Goal: Task Accomplishment & Management: Complete application form

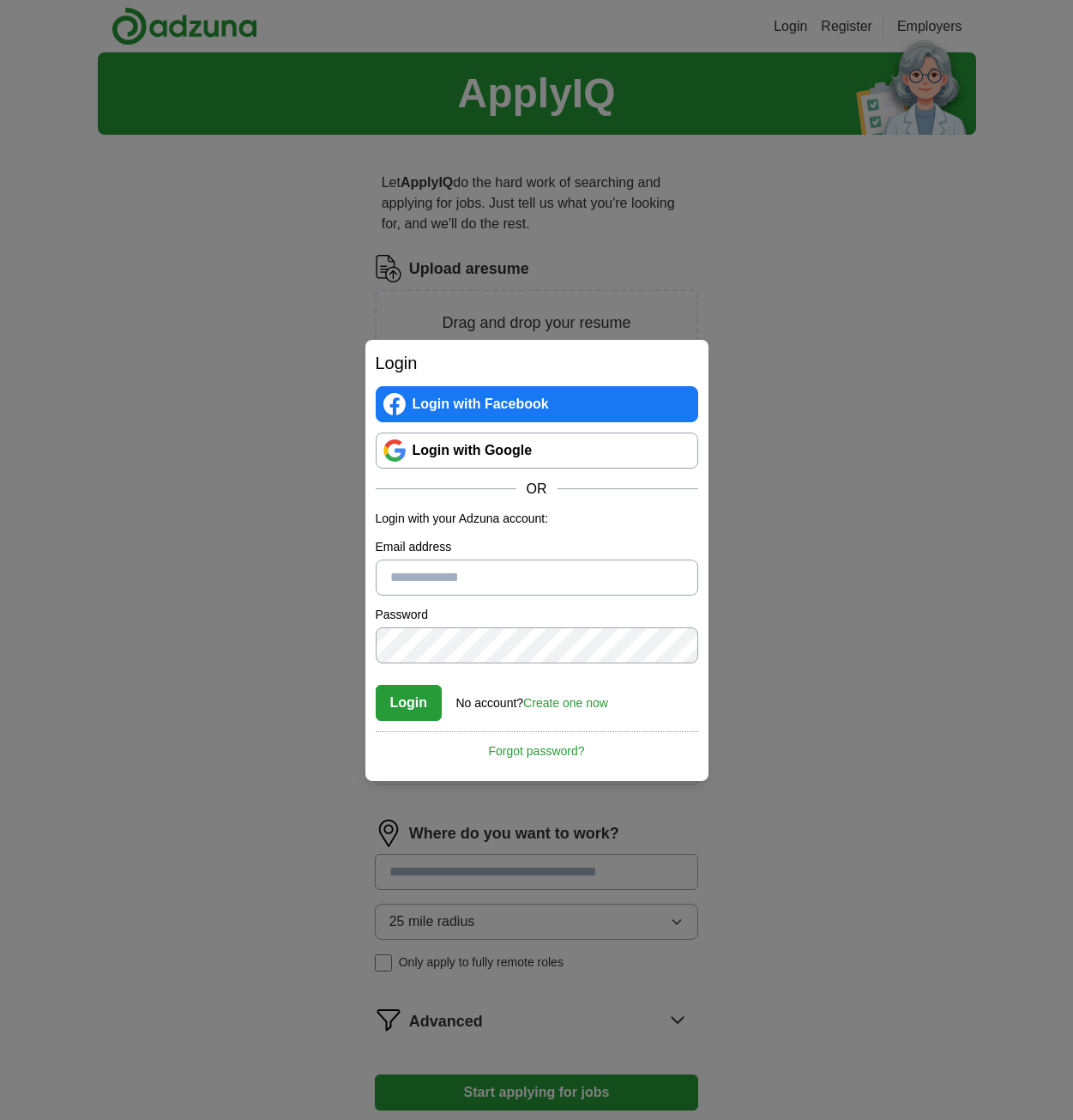
click at [515, 455] on link "Login with Google" at bounding box center [537, 450] width 322 height 36
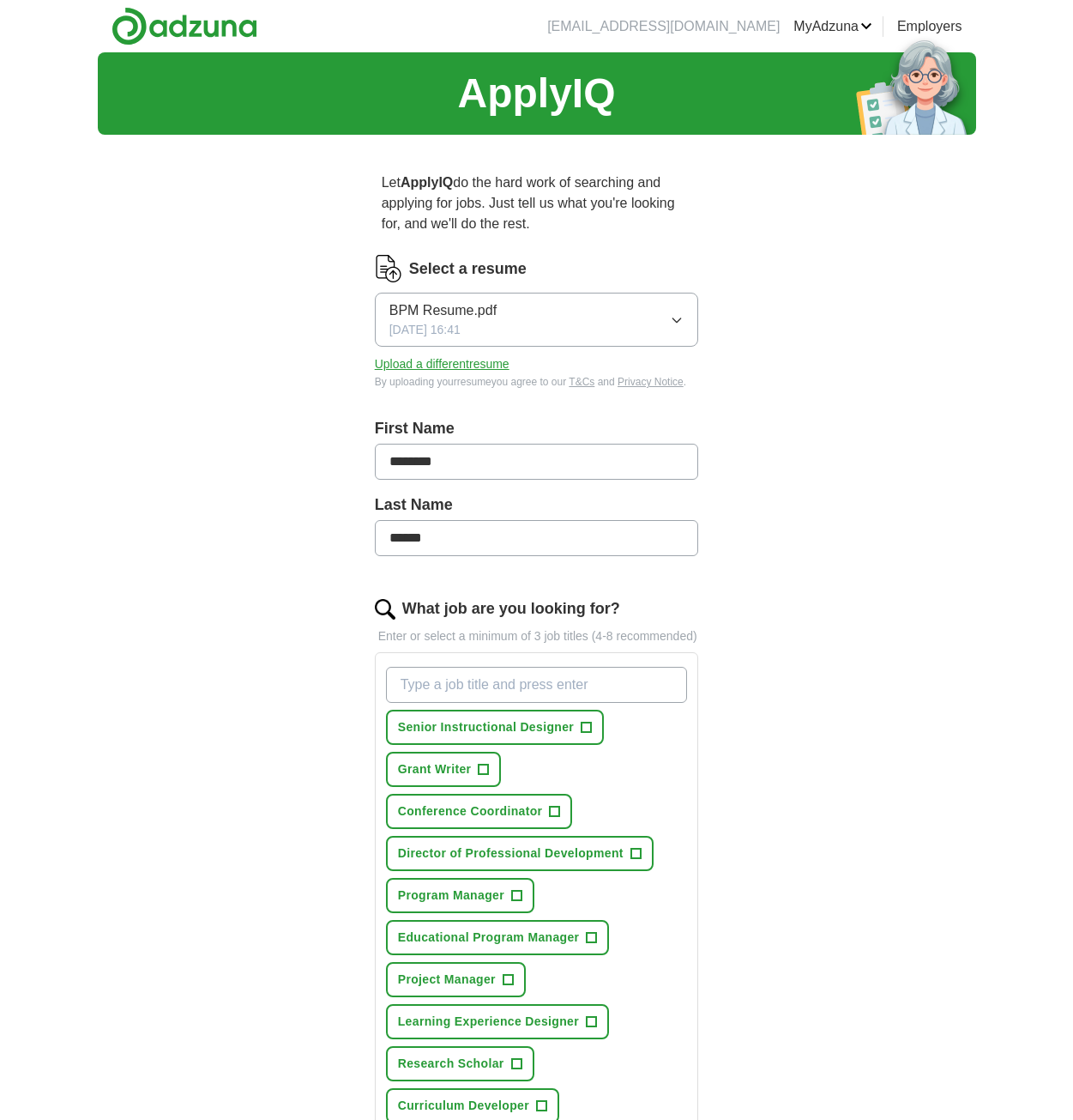
click at [673, 316] on icon "button" at bounding box center [677, 320] width 14 height 14
click at [829, 350] on div "ApplyIQ Let ApplyIQ do the hard work of searching and applying for jobs. Just t…" at bounding box center [537, 781] width 879 height 1457
click at [459, 364] on button "Upload a different resume" at bounding box center [442, 364] width 135 height 18
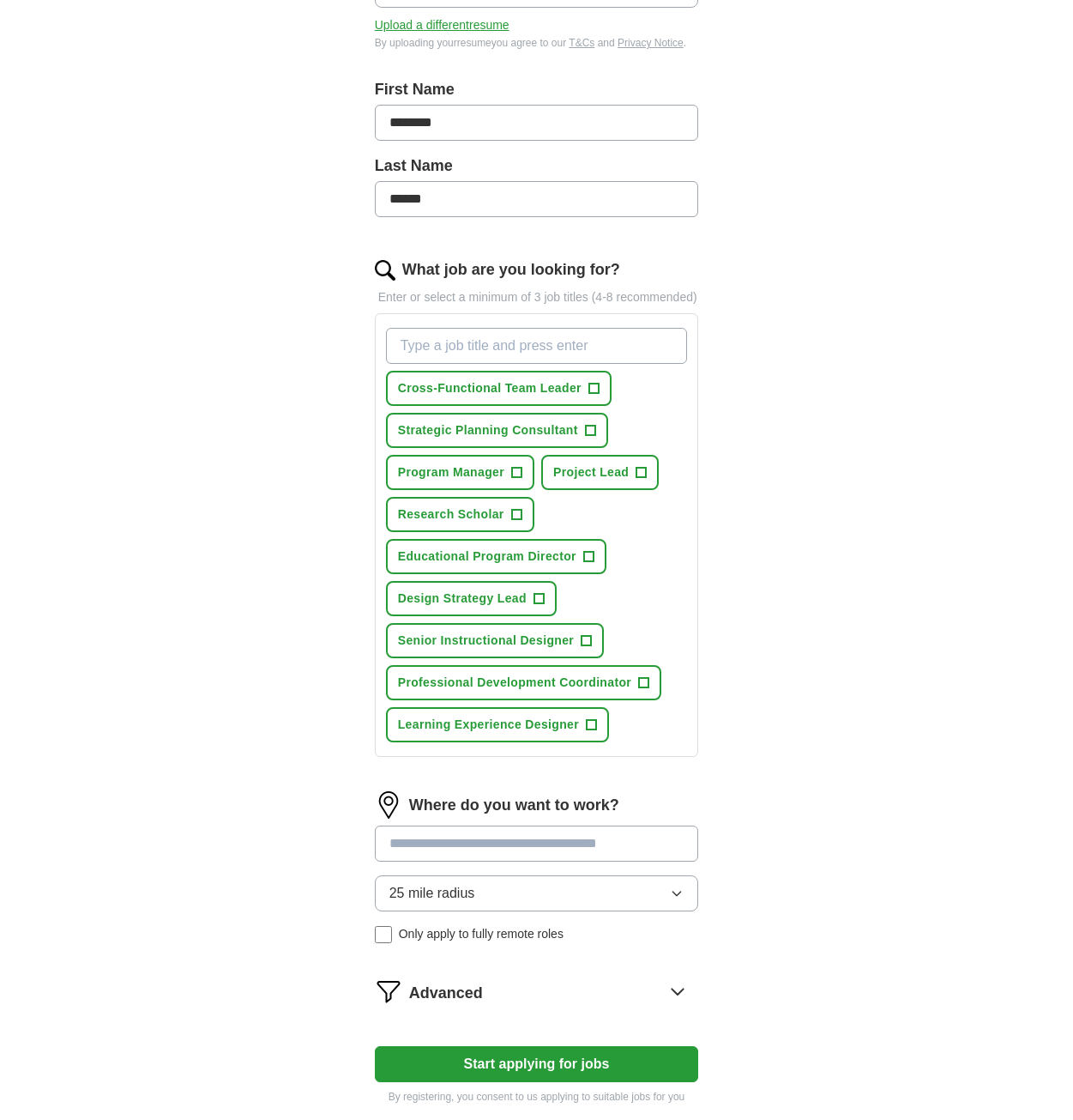
scroll to position [343, 0]
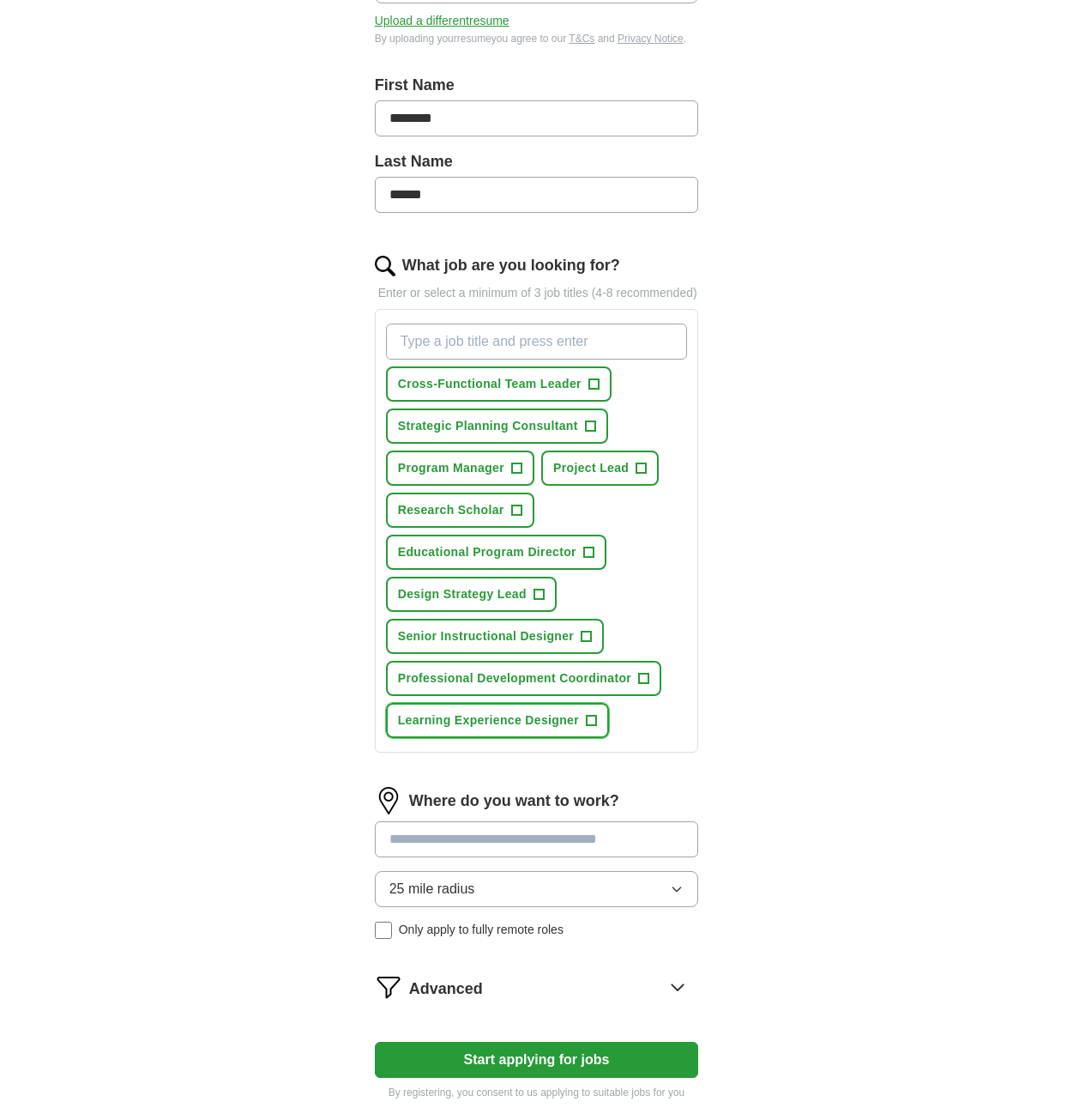
click at [589, 726] on span "+" at bounding box center [591, 721] width 11 height 14
click at [631, 689] on button "Professional Development Coordinator +" at bounding box center [524, 678] width 276 height 35
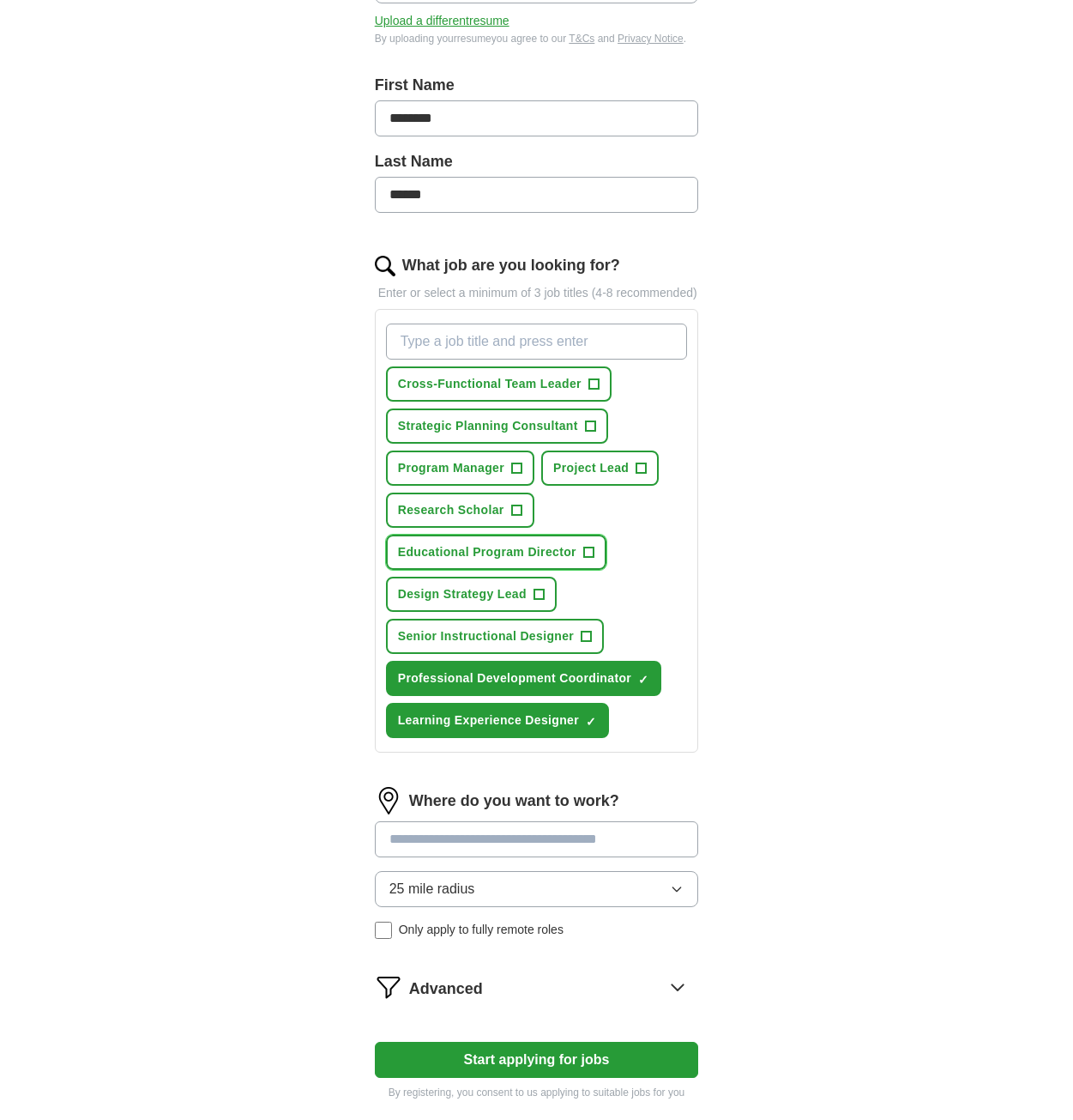
click at [545, 555] on span "Educational Program Director" at bounding box center [487, 552] width 179 height 18
click at [474, 473] on span "Program Manager" at bounding box center [452, 468] width 107 height 18
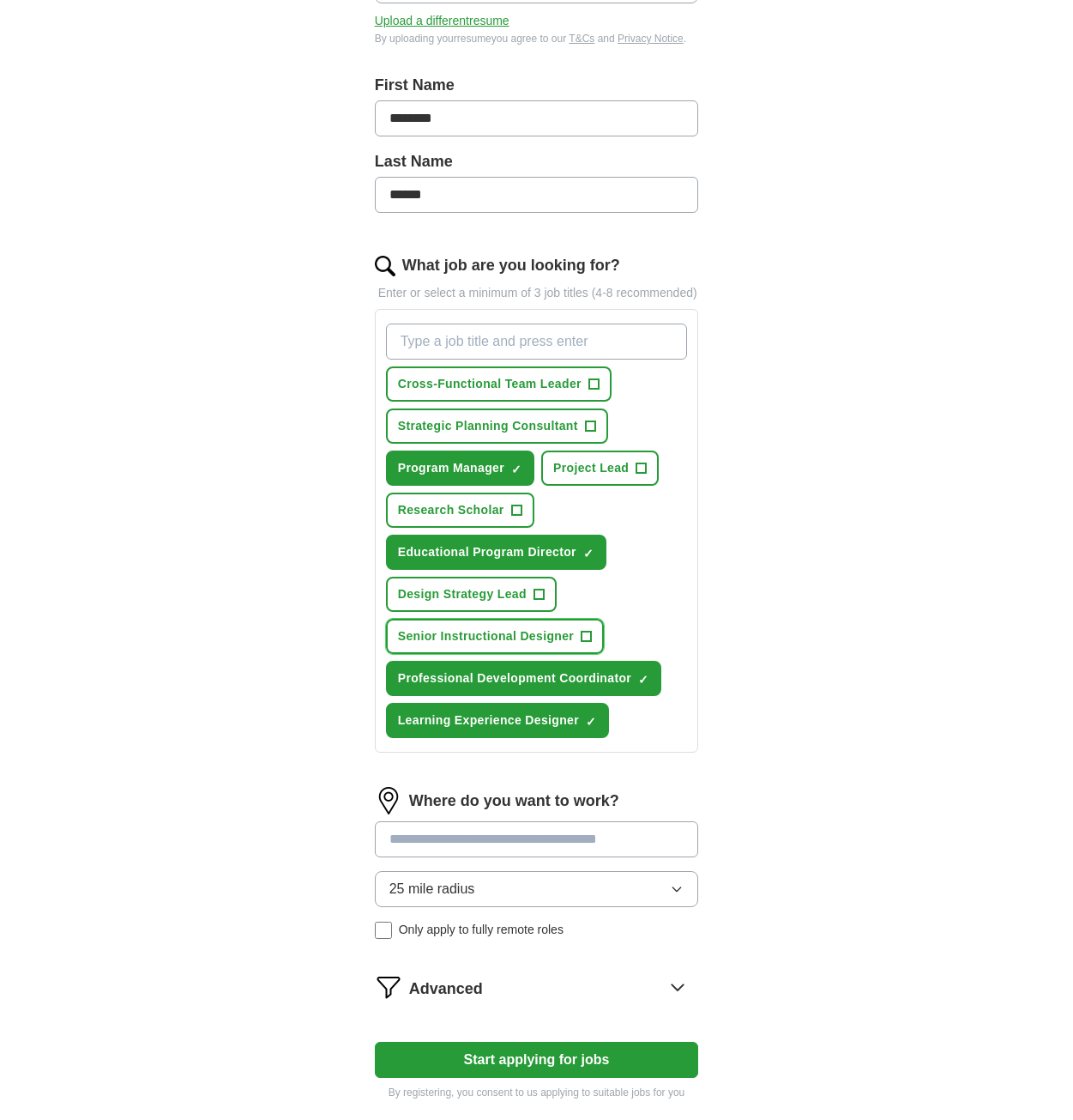
click at [570, 645] on button "Senior Instructional Designer +" at bounding box center [495, 636] width 218 height 35
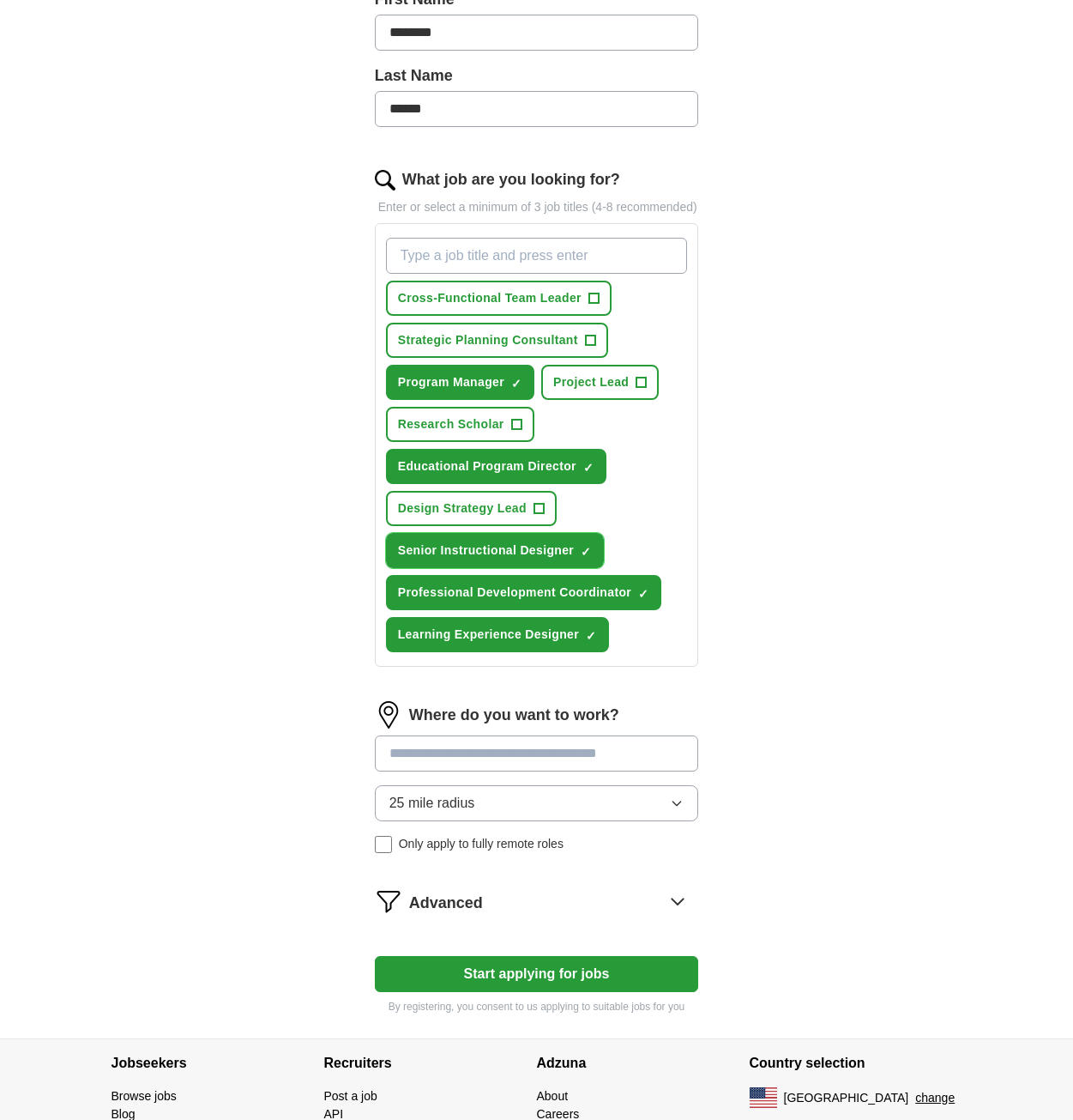
scroll to position [515, 0]
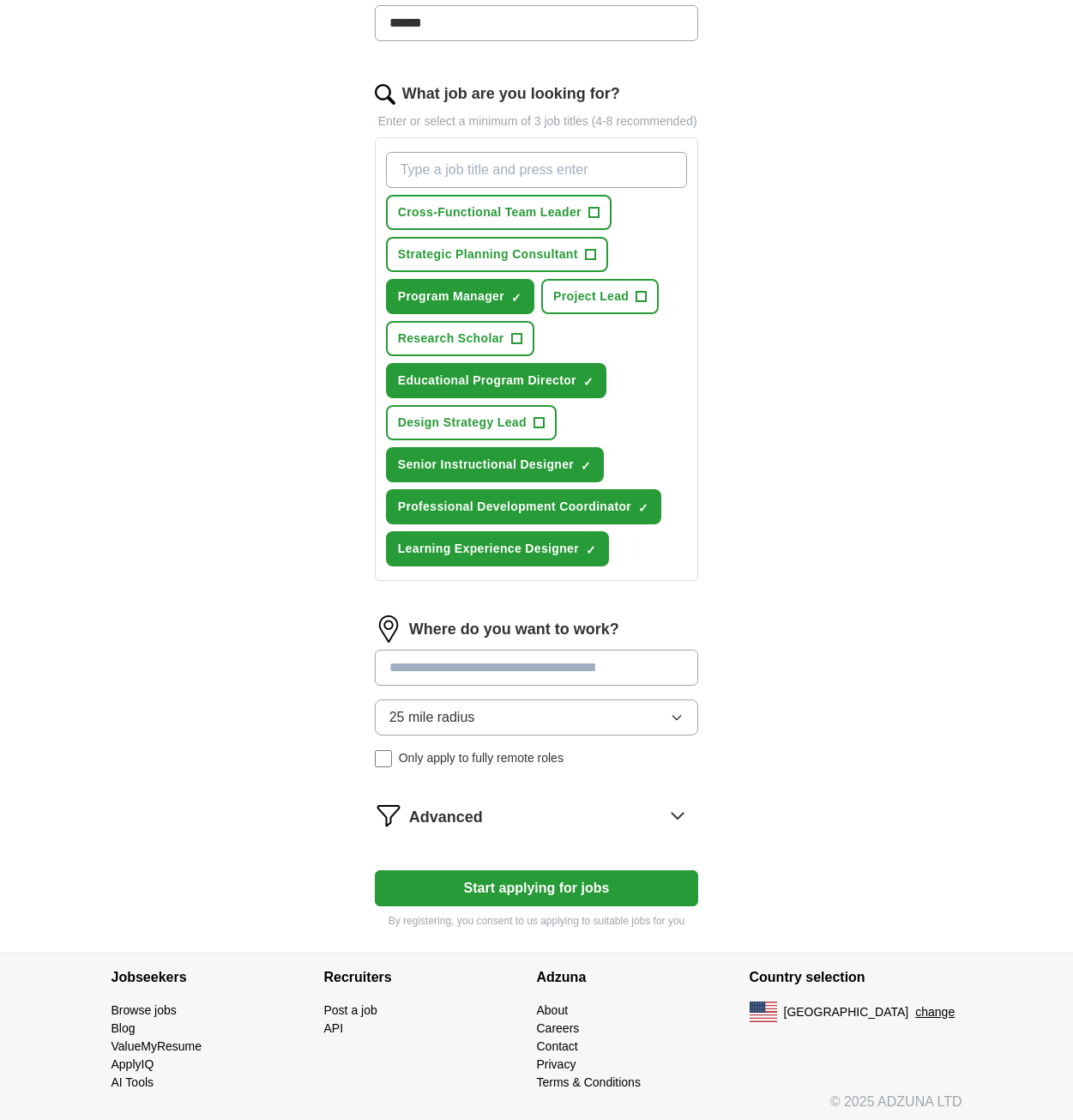
click at [615, 668] on input at bounding box center [537, 667] width 324 height 36
click at [501, 762] on div "25 mile radius Only apply to fully remote roles" at bounding box center [537, 733] width 324 height 68
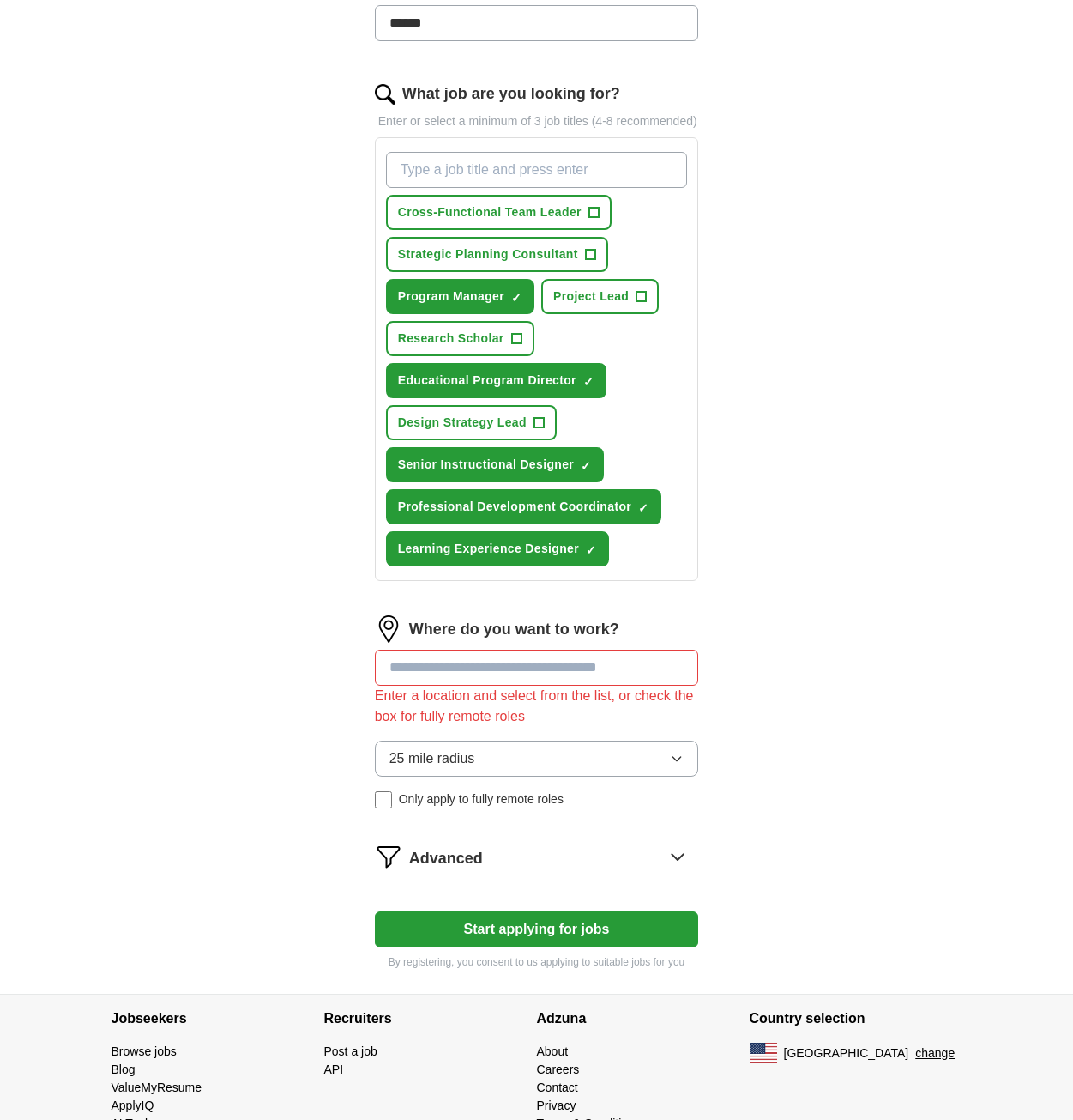
click at [489, 797] on span "Only apply to fully remote roles" at bounding box center [482, 799] width 165 height 18
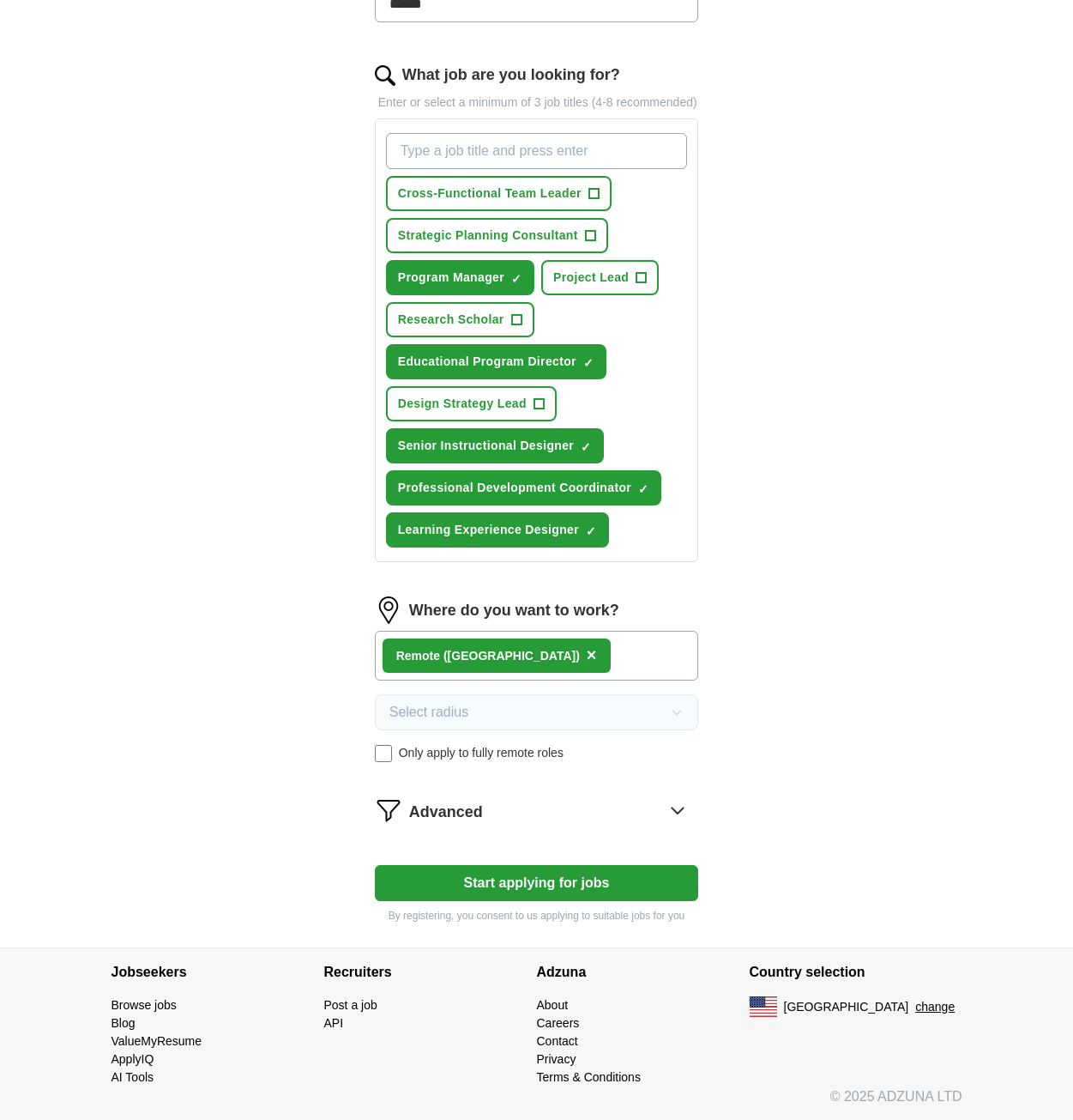
scroll to position [534, 0]
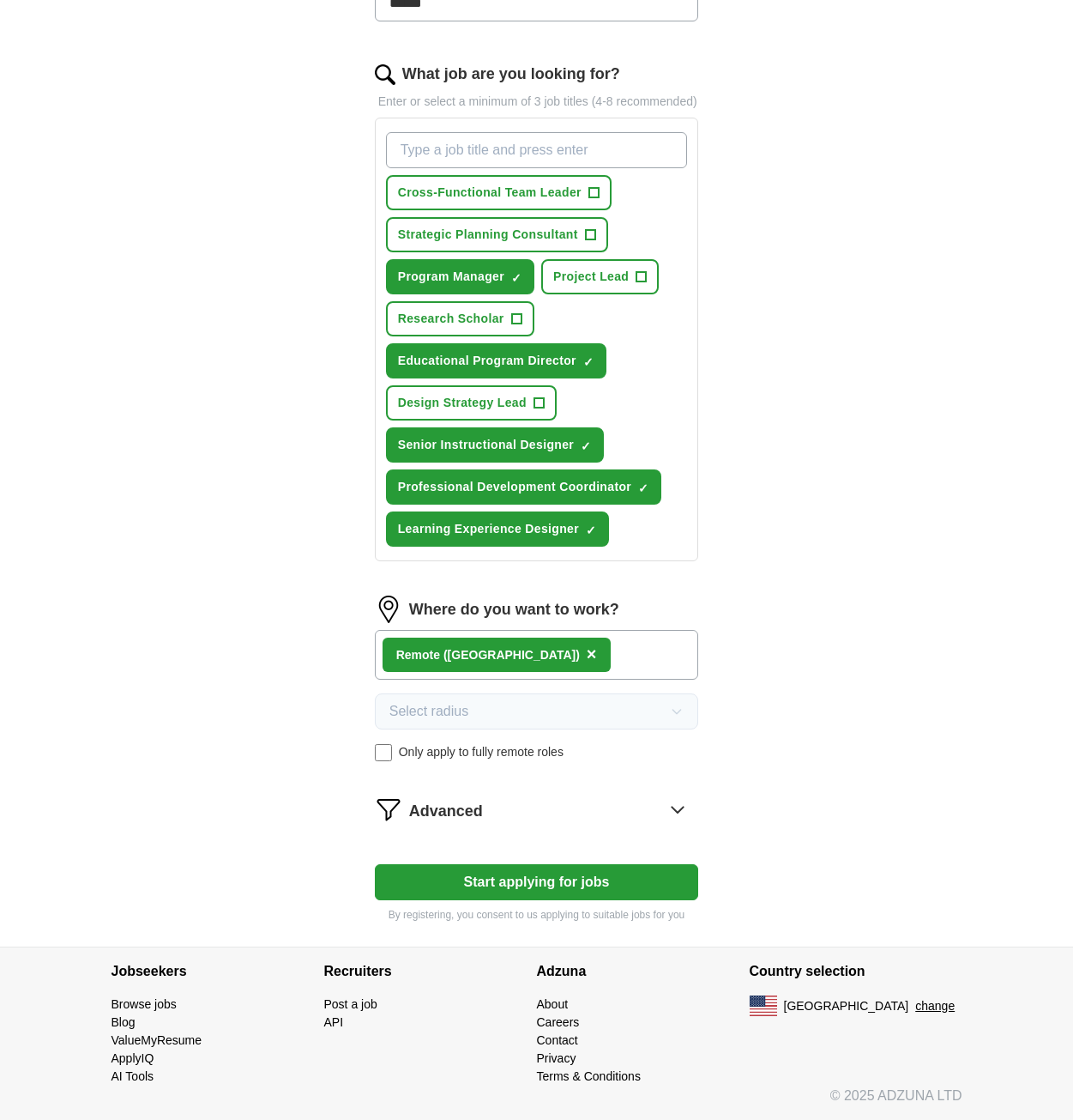
click at [515, 813] on div "Advanced" at bounding box center [553, 809] width 290 height 27
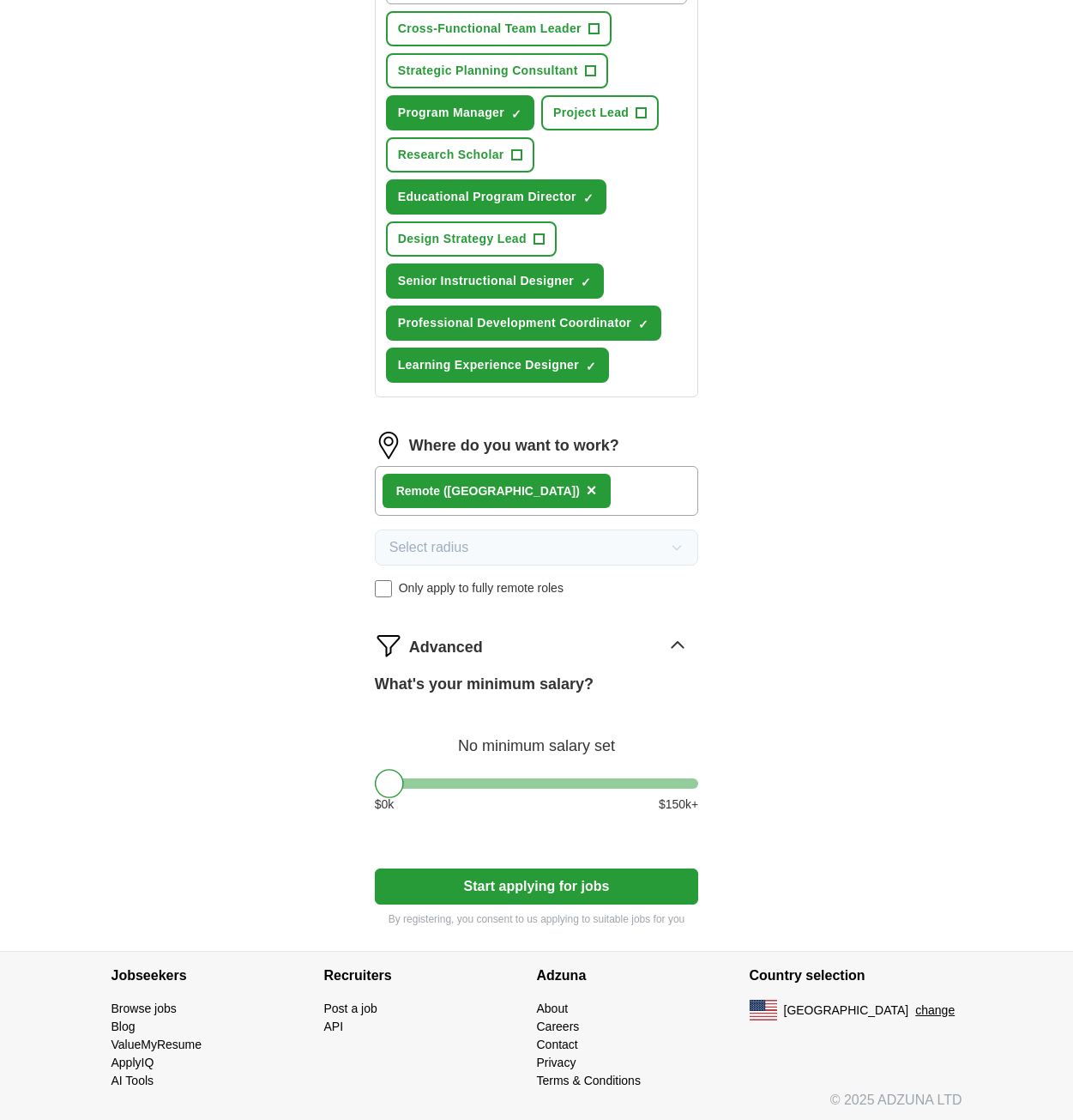
scroll to position [702, 0]
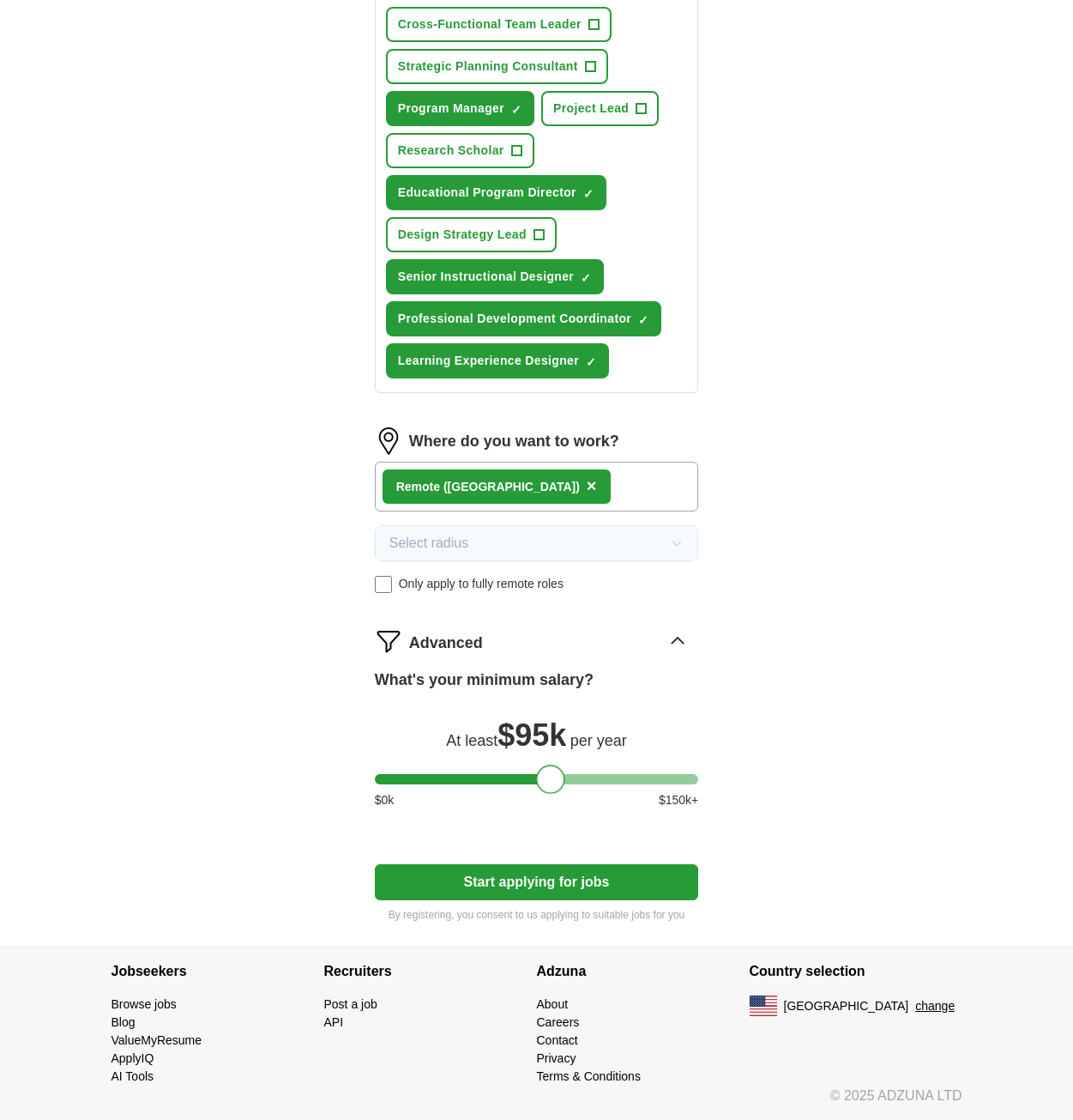
drag, startPoint x: 419, startPoint y: 772, endPoint x: 550, endPoint y: 793, distance: 132.7
click at [550, 793] on div at bounding box center [551, 779] width 29 height 29
click at [537, 873] on button "Start applying for jobs" at bounding box center [537, 882] width 324 height 36
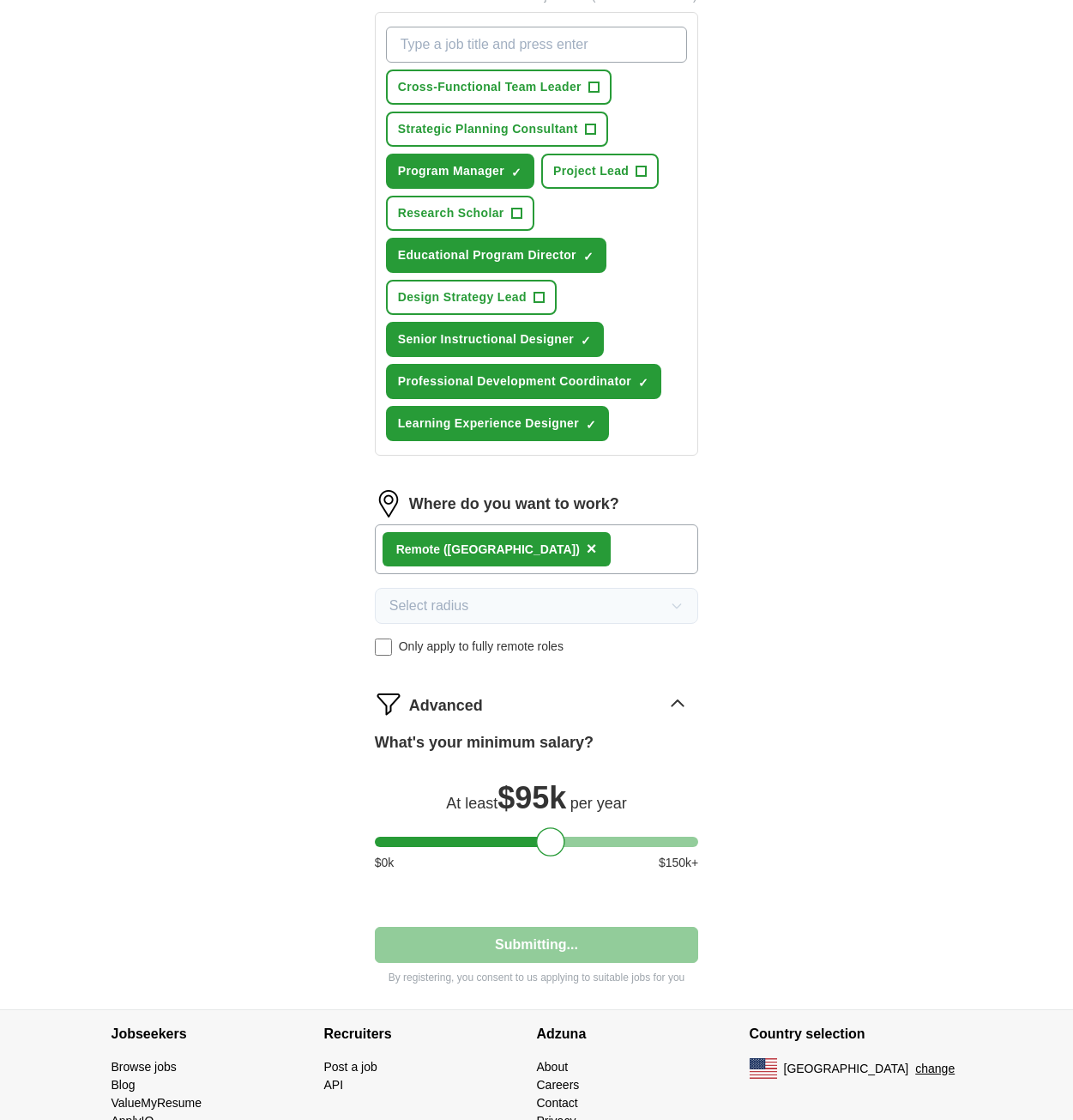
select select "**"
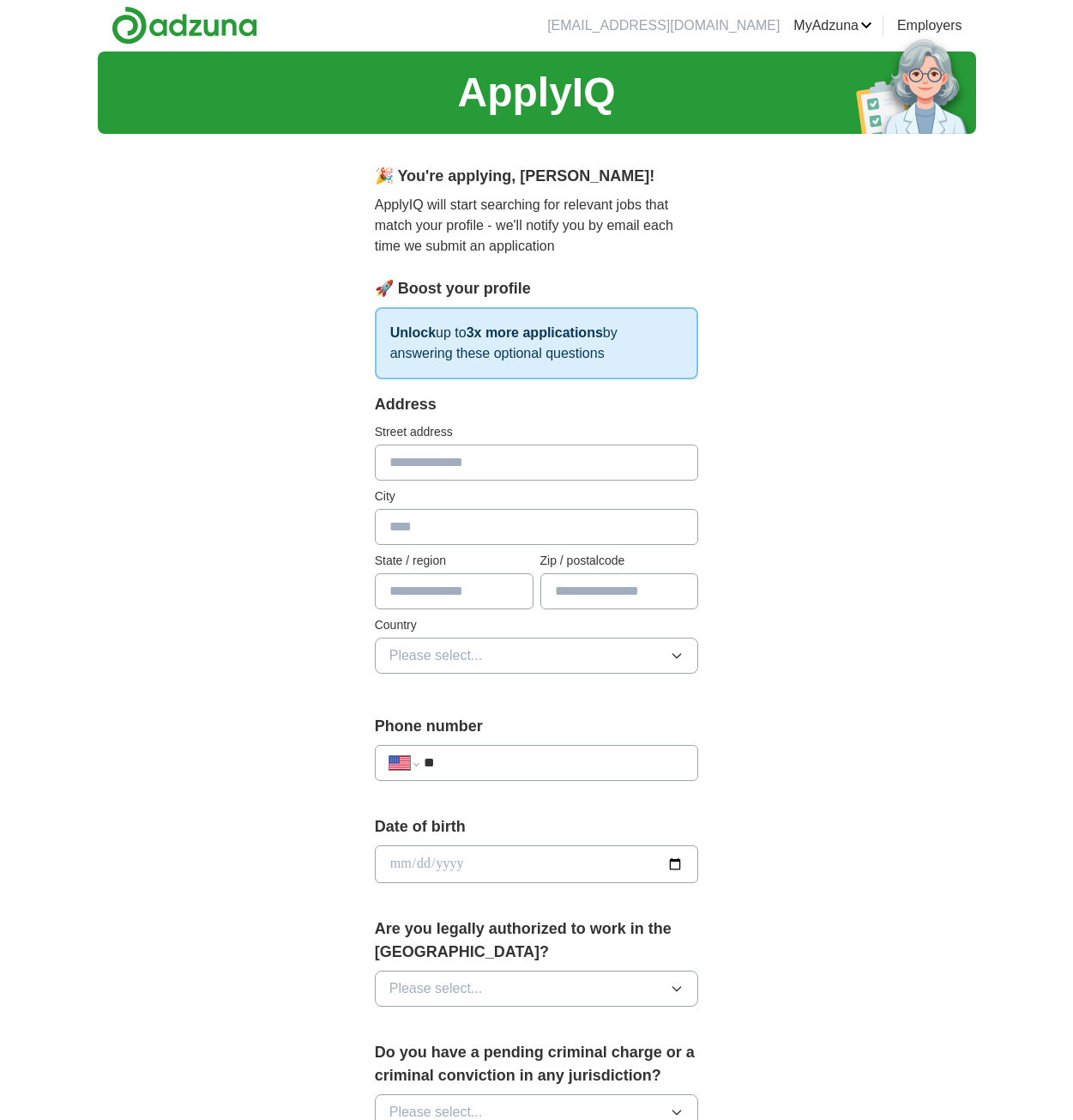
scroll to position [0, 0]
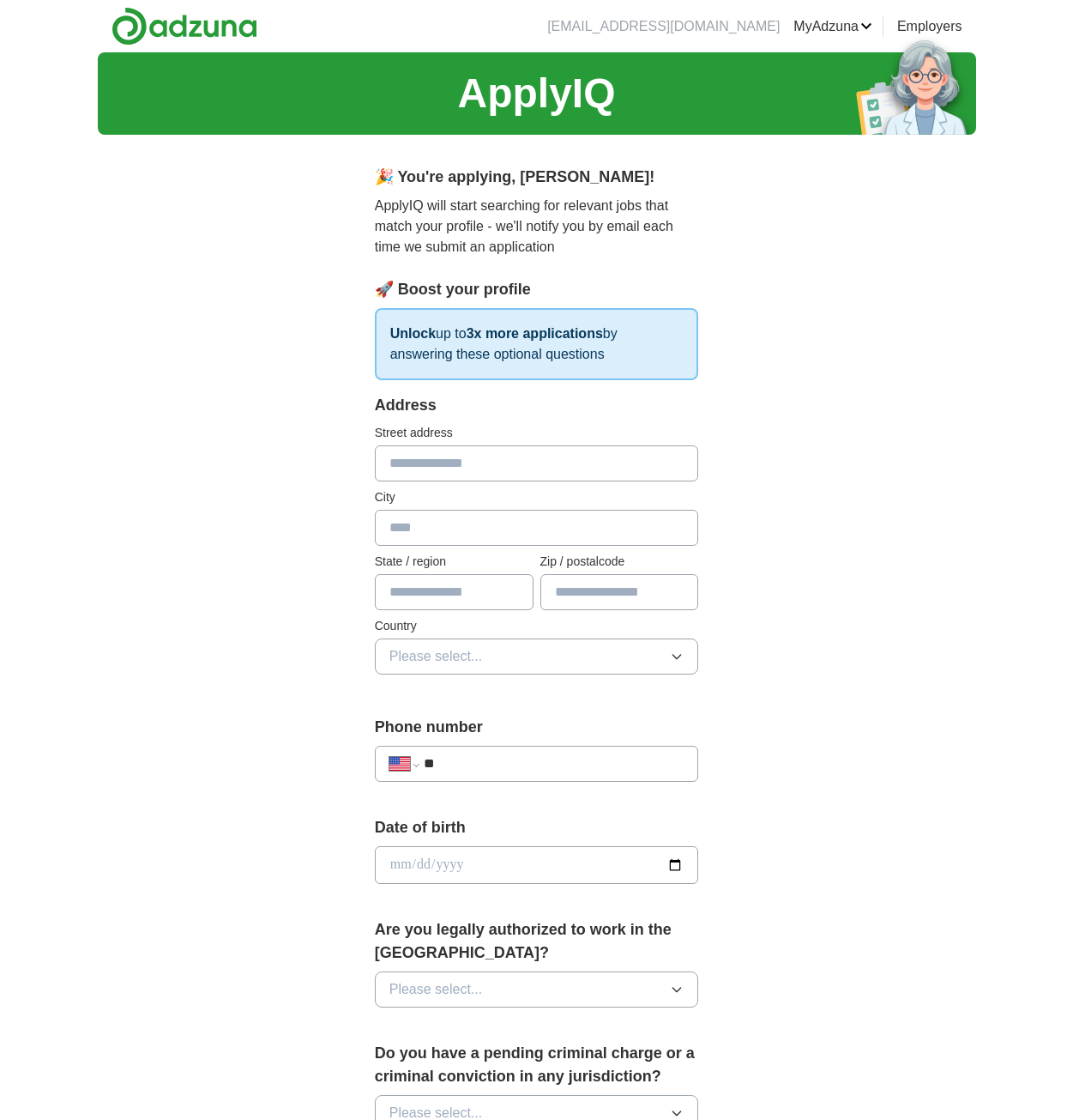
click at [441, 458] on input "text" at bounding box center [537, 462] width 324 height 36
type input "**********"
type input "**"
type input "*****"
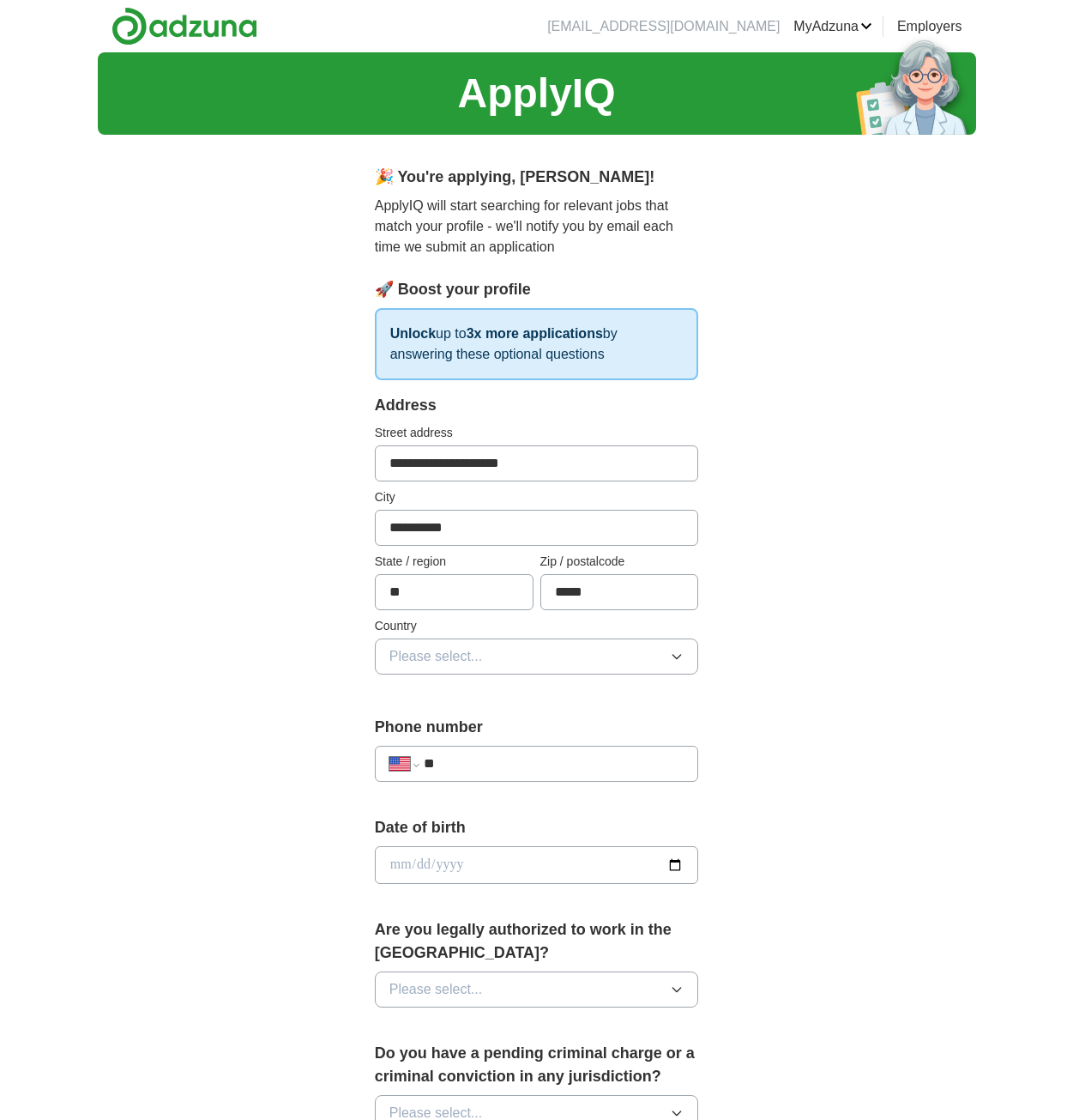
drag, startPoint x: 433, startPoint y: 469, endPoint x: 585, endPoint y: 466, distance: 152.0
click at [585, 466] on input "**********" at bounding box center [537, 462] width 324 height 36
type input "**********"
click at [870, 474] on div "**********" at bounding box center [537, 844] width 879 height 1583
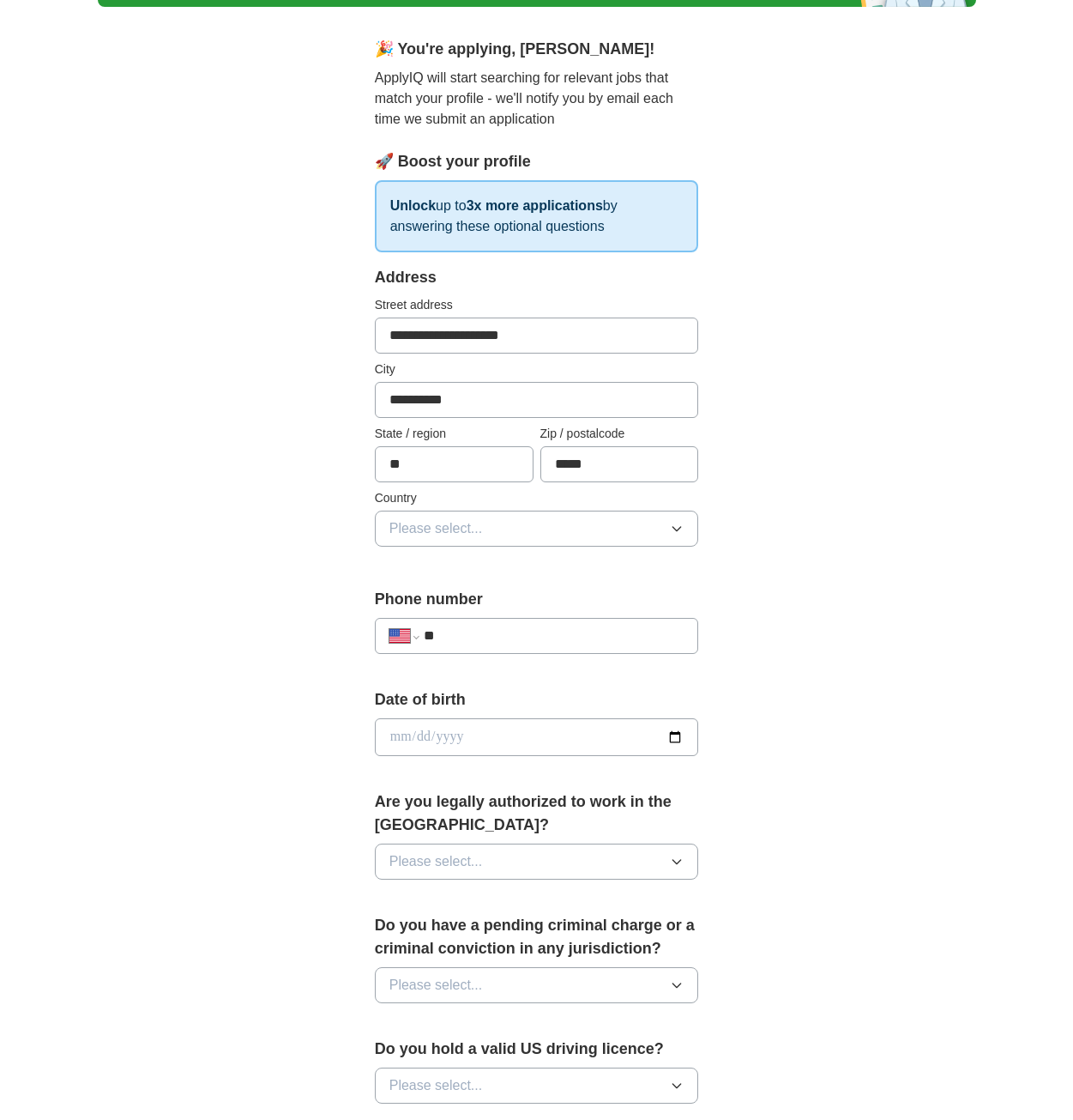
scroll to position [257, 0]
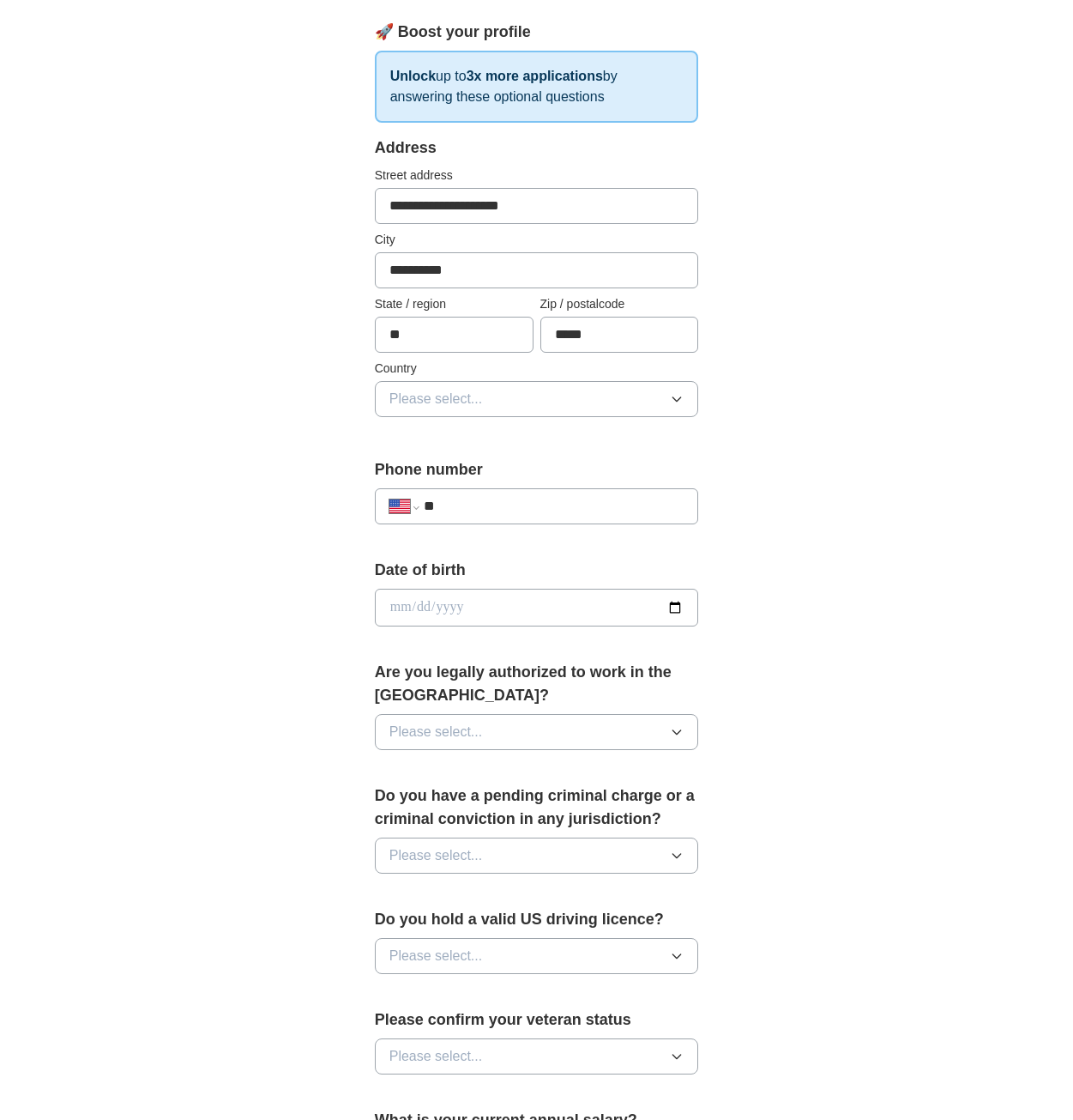
click at [502, 605] on input "date" at bounding box center [537, 607] width 324 height 38
click at [678, 607] on input "date" at bounding box center [537, 607] width 324 height 38
click at [426, 607] on input "date" at bounding box center [537, 607] width 324 height 38
click at [395, 608] on input "date" at bounding box center [537, 607] width 324 height 38
type input "**********"
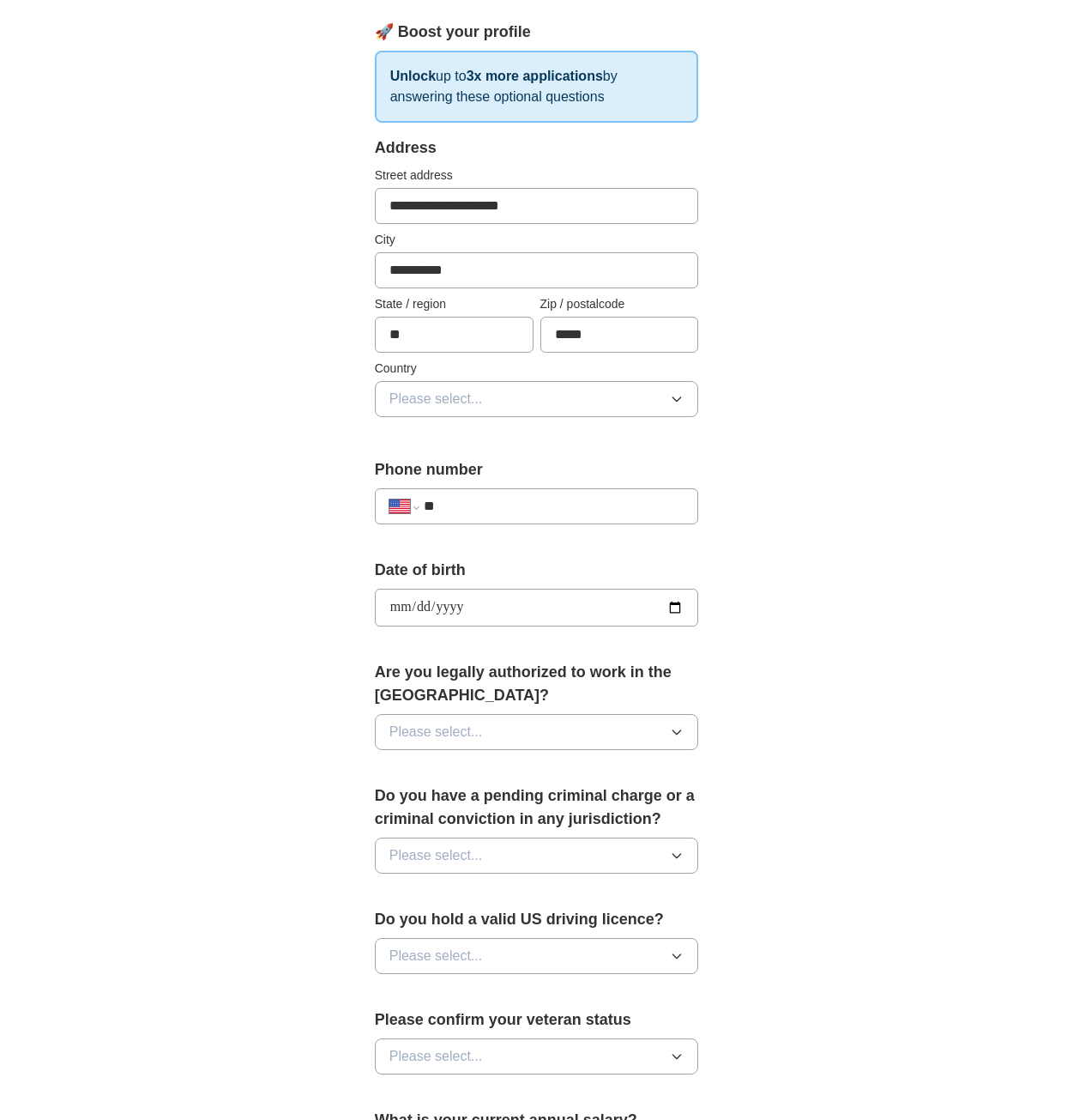
click at [755, 614] on div "**********" at bounding box center [537, 634] width 439 height 1487
click at [571, 725] on button "Please select..." at bounding box center [537, 731] width 324 height 36
click at [512, 784] on li "Yes" at bounding box center [537, 771] width 322 height 35
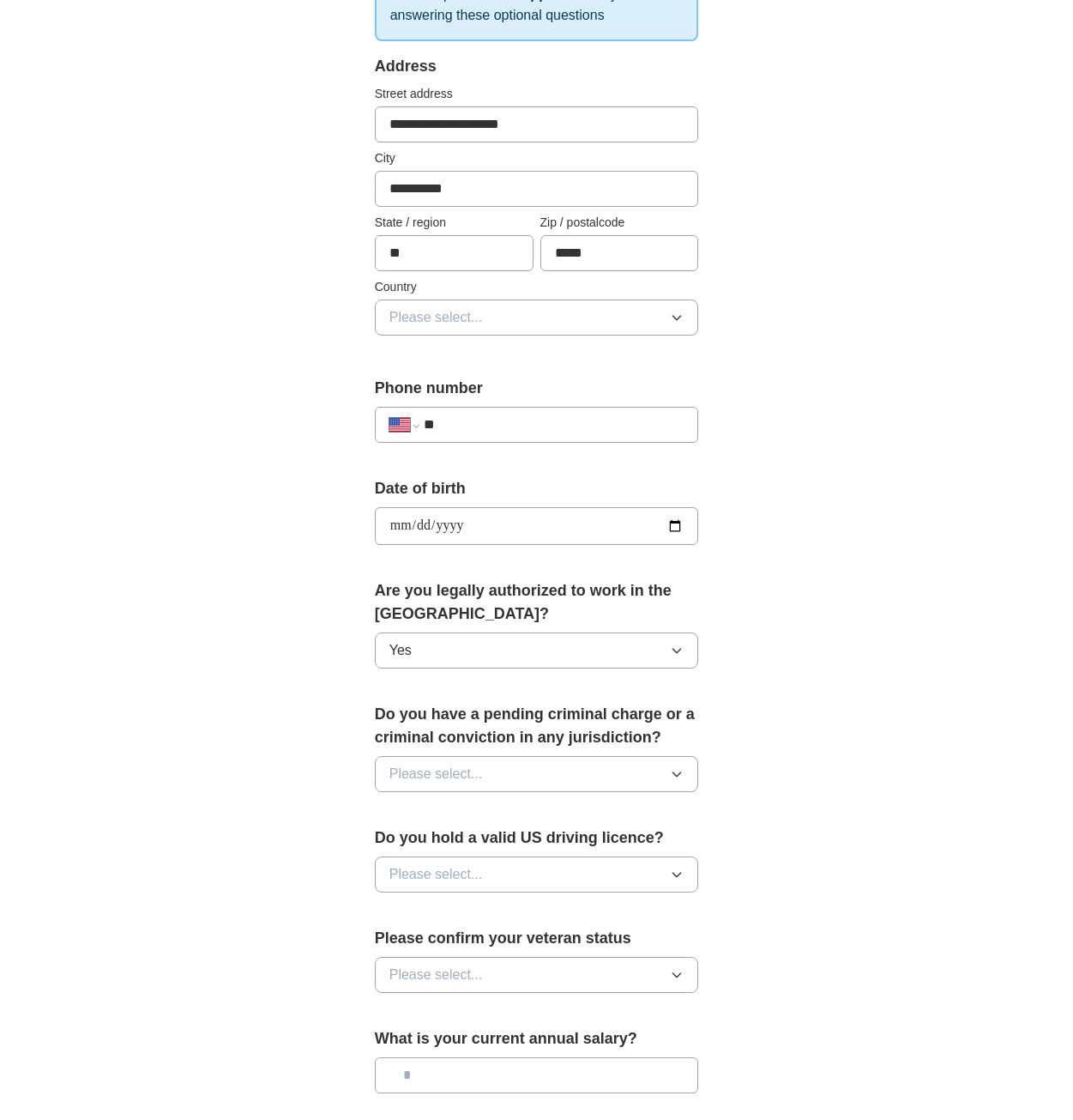
scroll to position [343, 0]
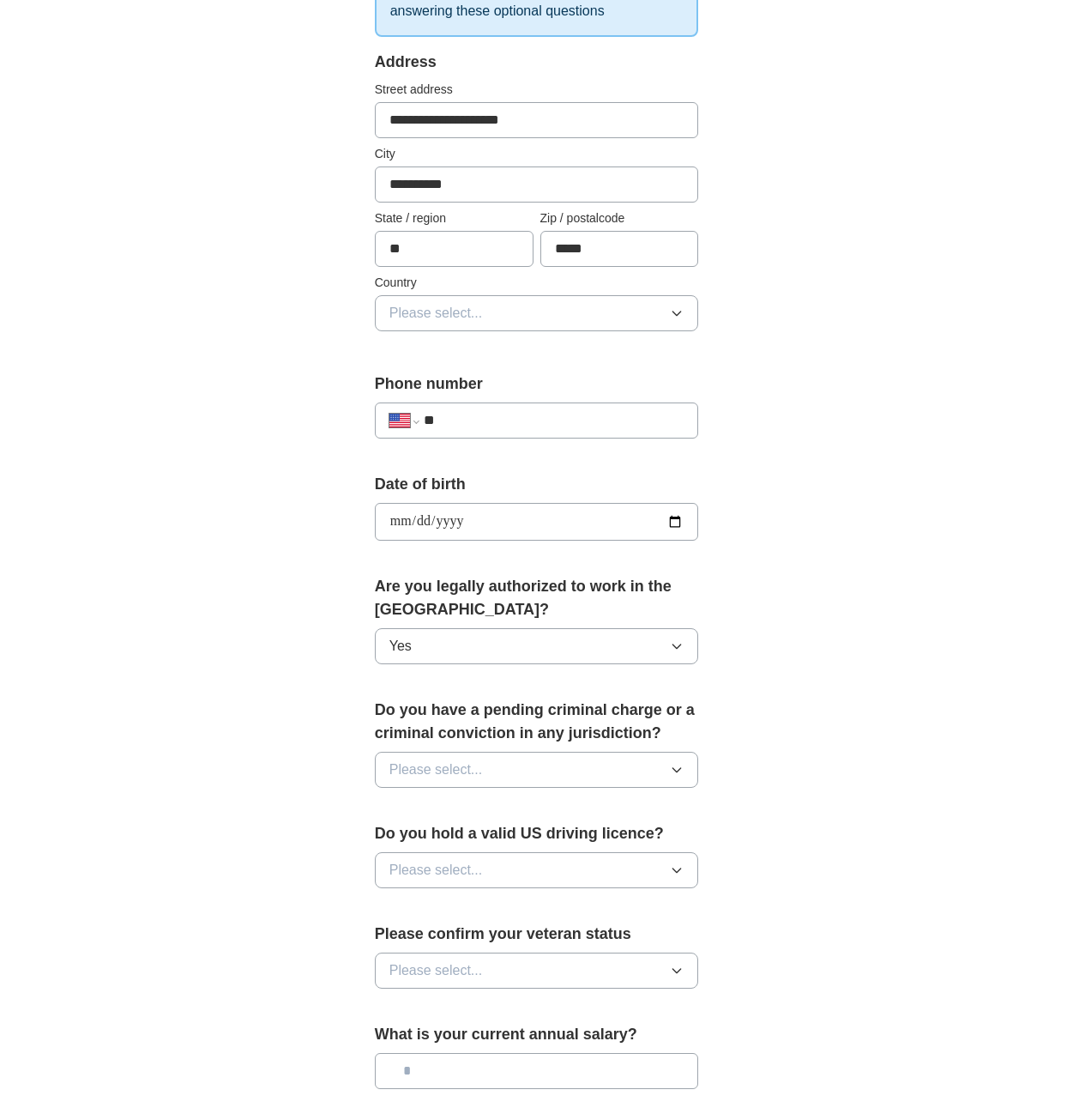
click at [527, 777] on button "Please select..." at bounding box center [537, 769] width 324 height 36
click at [479, 847] on div "No" at bounding box center [537, 844] width 295 height 20
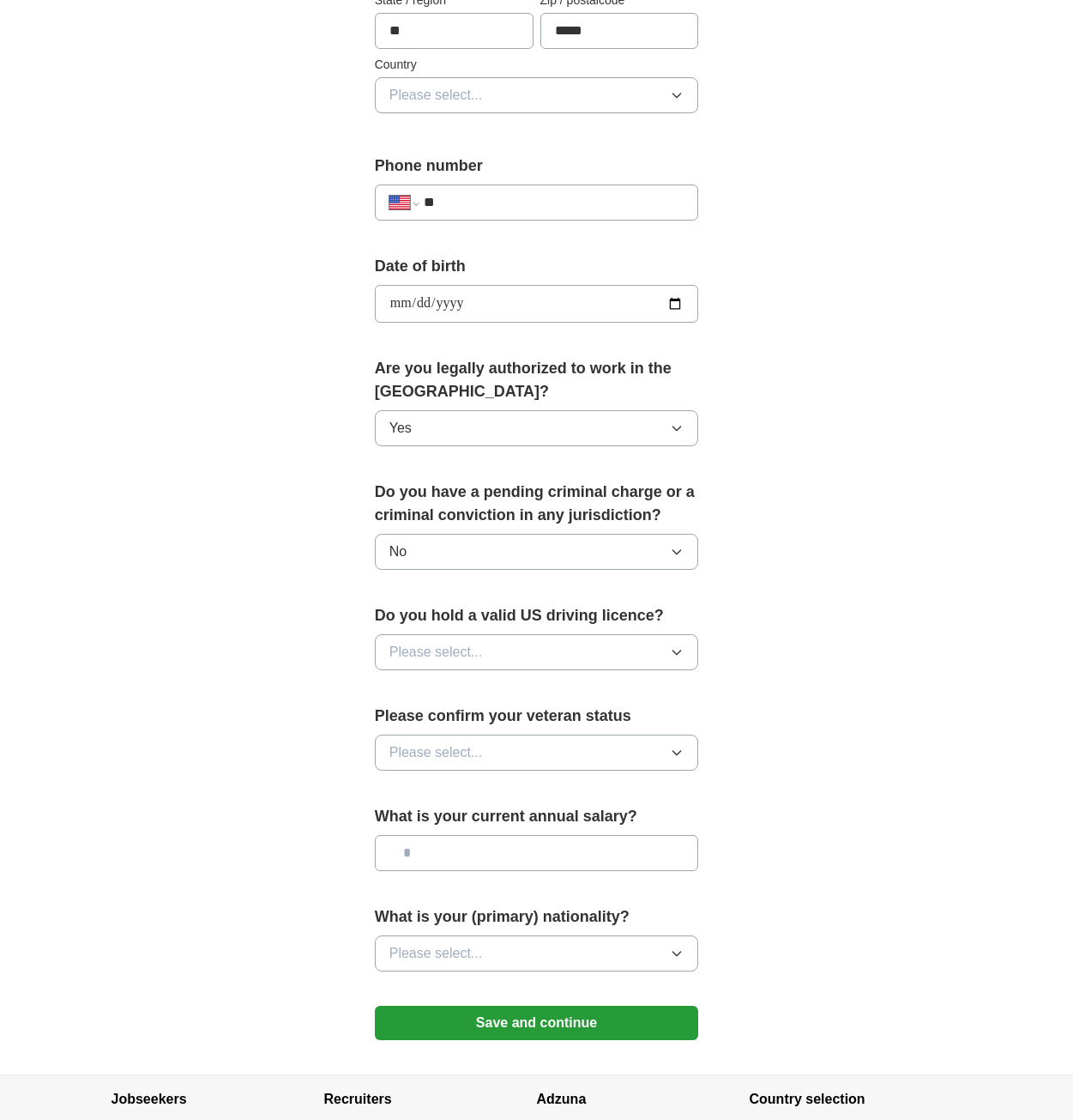
scroll to position [600, 0]
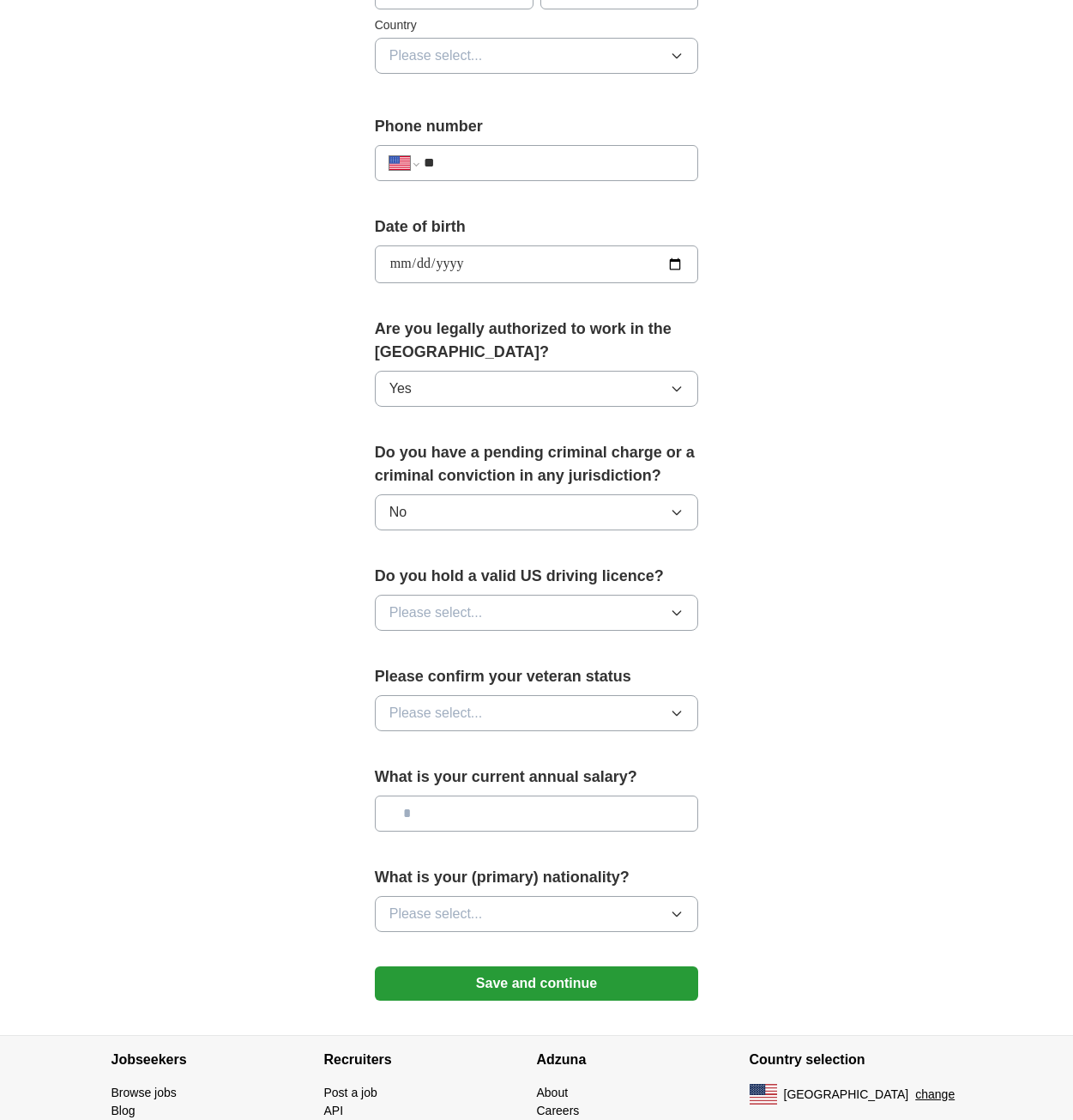
click at [509, 605] on button "Please select..." at bounding box center [537, 612] width 324 height 36
click at [488, 651] on div "Yes" at bounding box center [537, 652] width 295 height 20
click at [578, 712] on button "Please select..." at bounding box center [537, 713] width 324 height 36
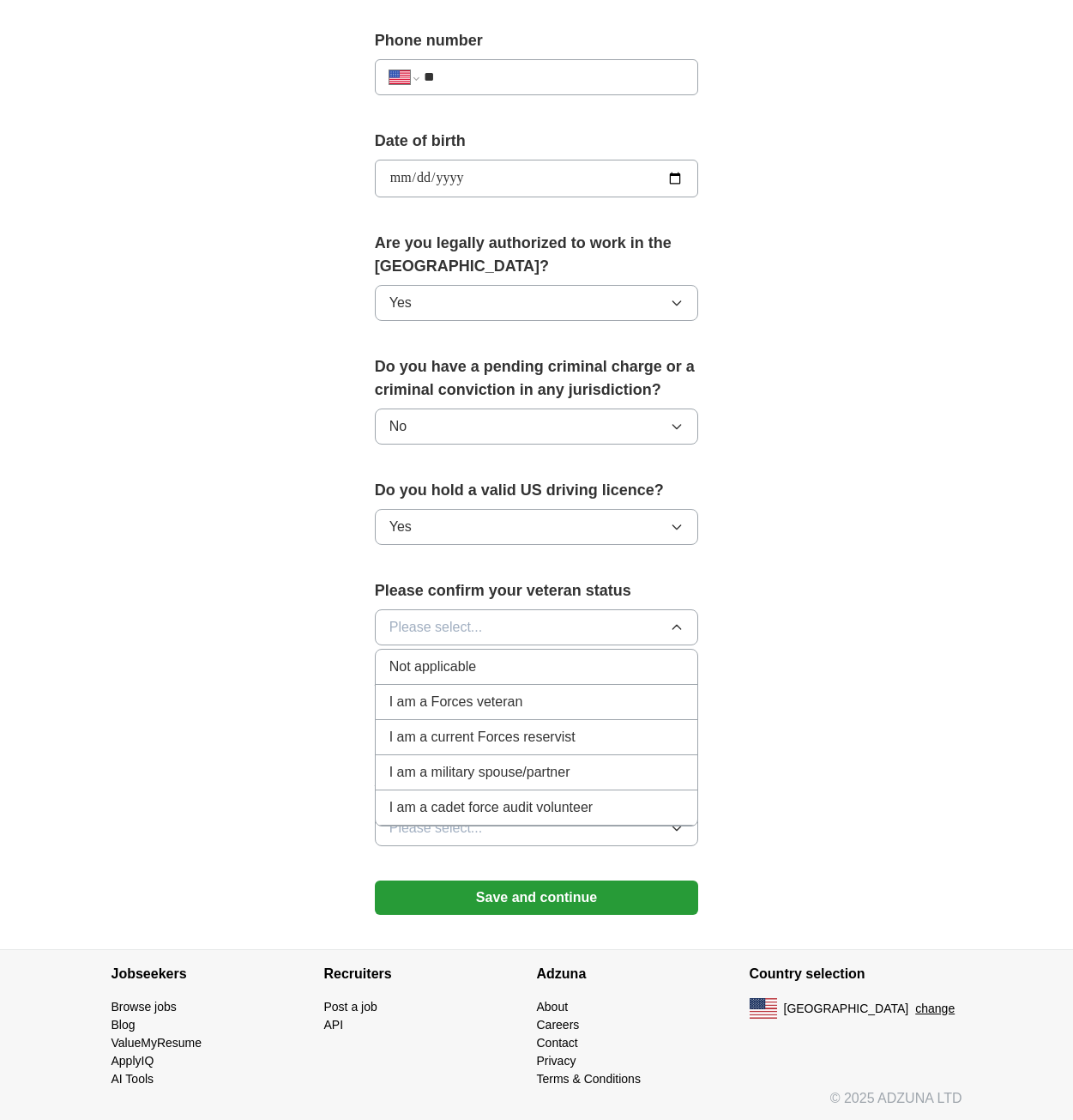
scroll to position [689, 0]
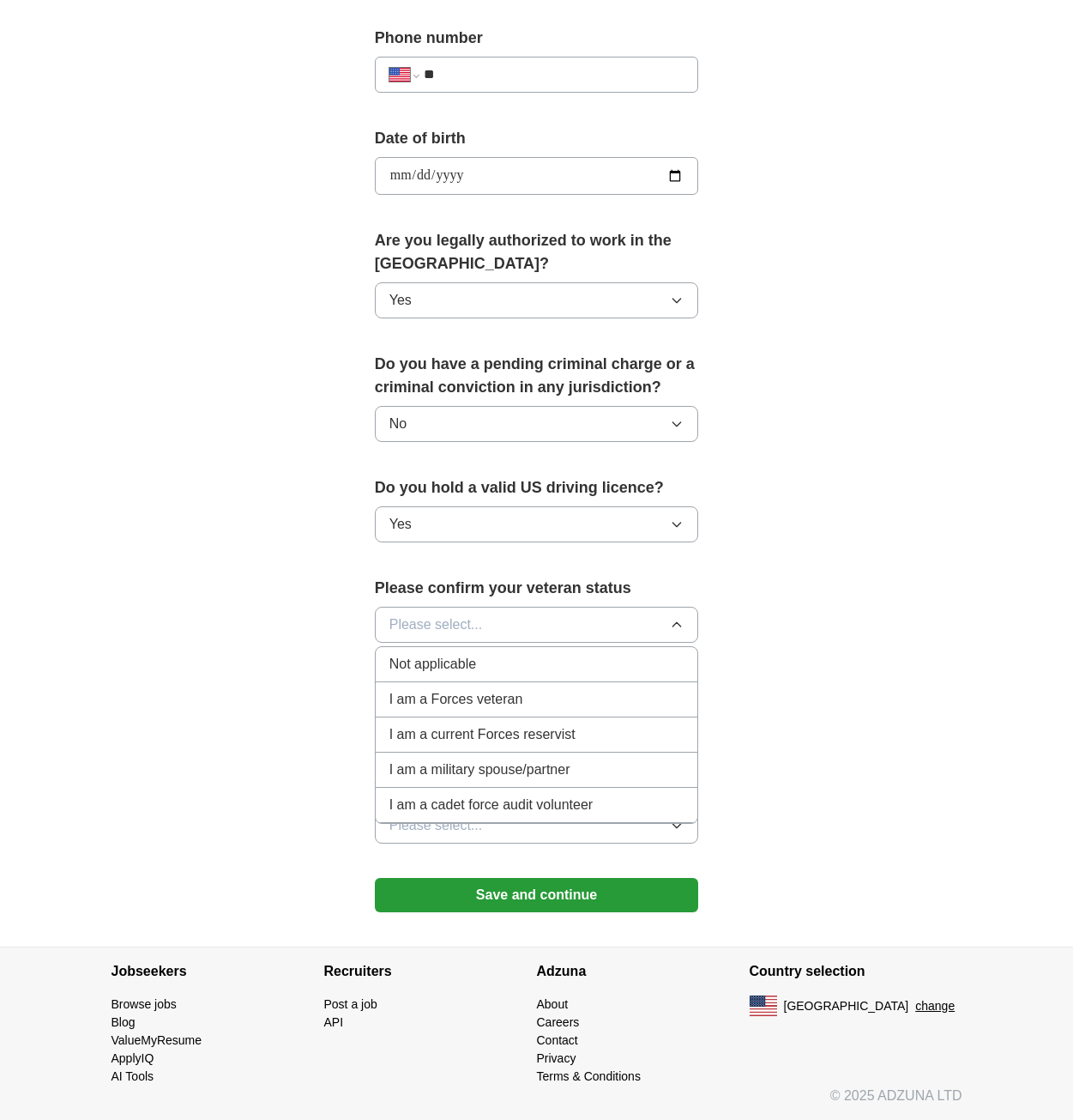
click at [501, 668] on div "Not applicable" at bounding box center [537, 663] width 295 height 20
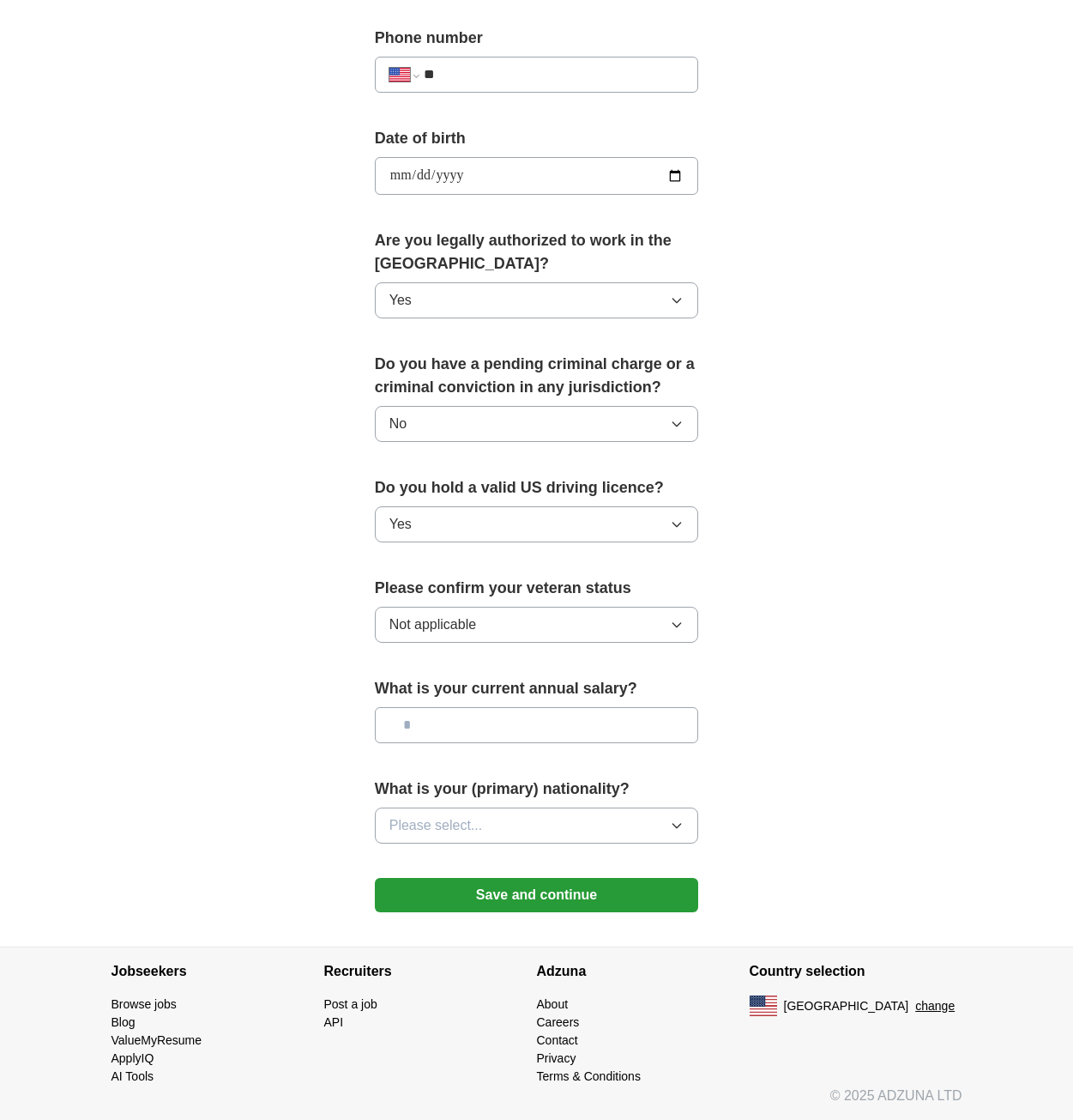
click at [589, 733] on input "text" at bounding box center [537, 725] width 324 height 36
type input "*******"
click at [612, 831] on button "Please select..." at bounding box center [537, 825] width 324 height 36
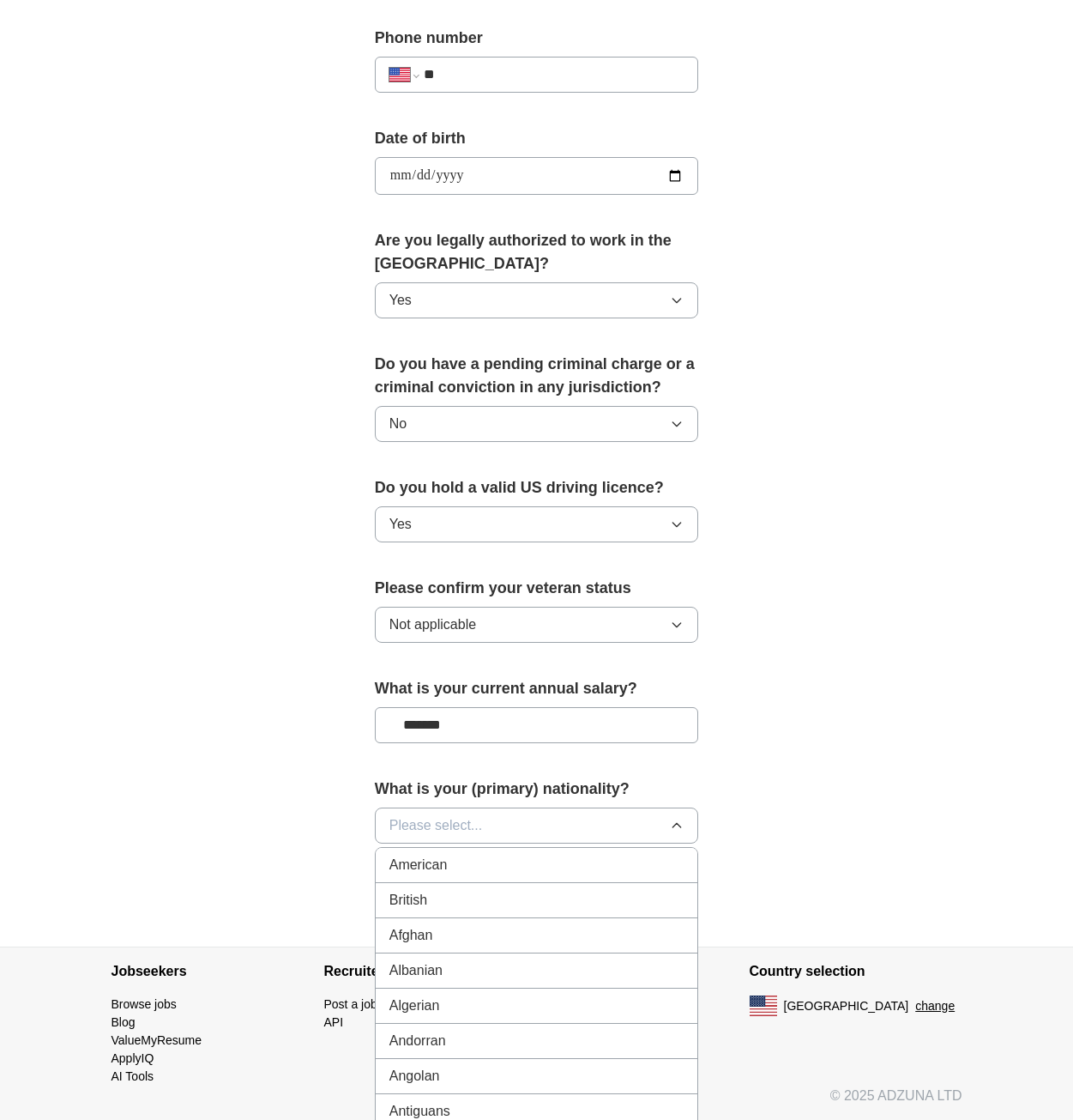
click at [588, 874] on div "American" at bounding box center [537, 865] width 295 height 20
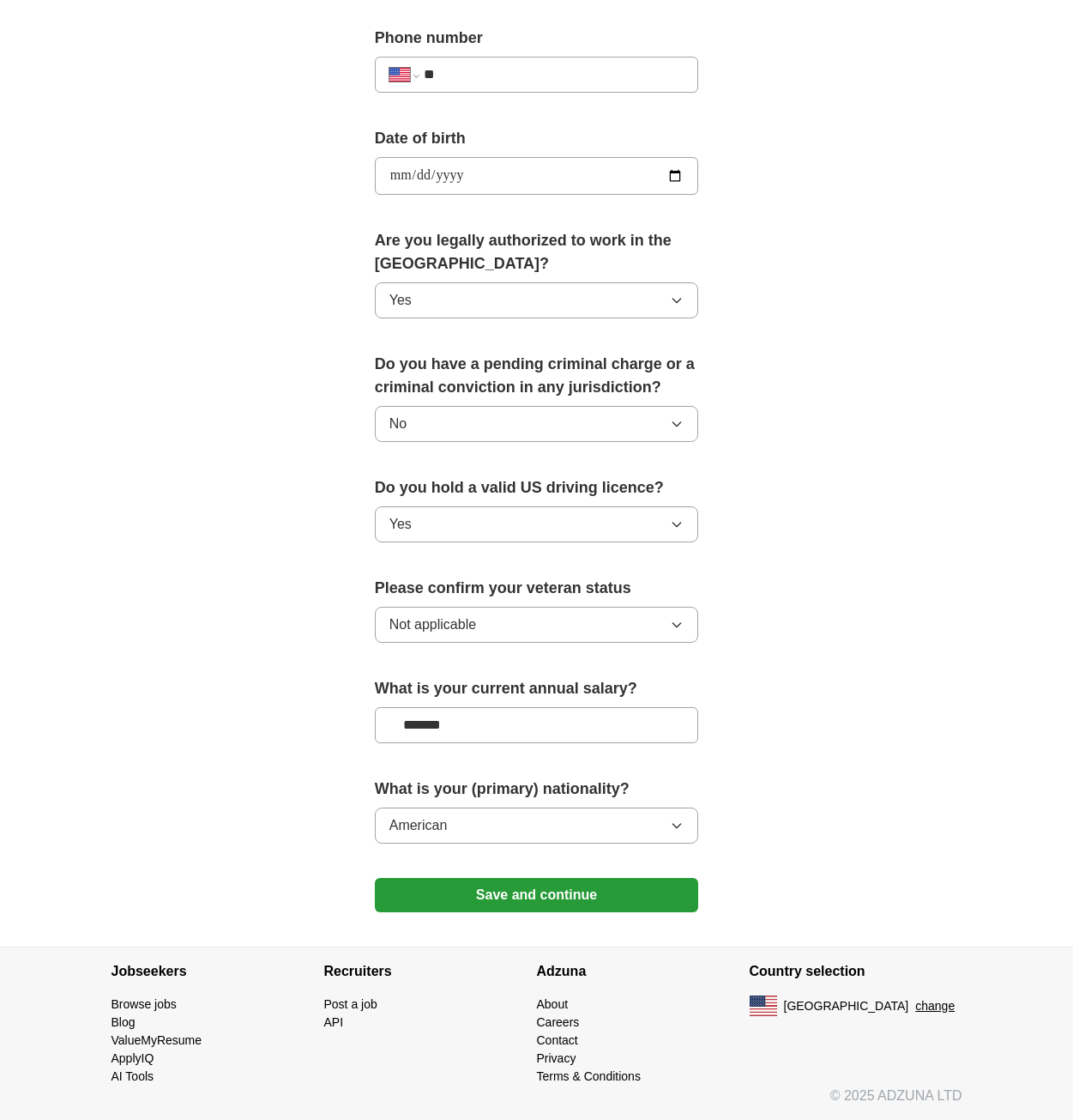
click at [601, 896] on button "Save and continue" at bounding box center [537, 895] width 324 height 34
